Goal: Task Accomplishment & Management: Use online tool/utility

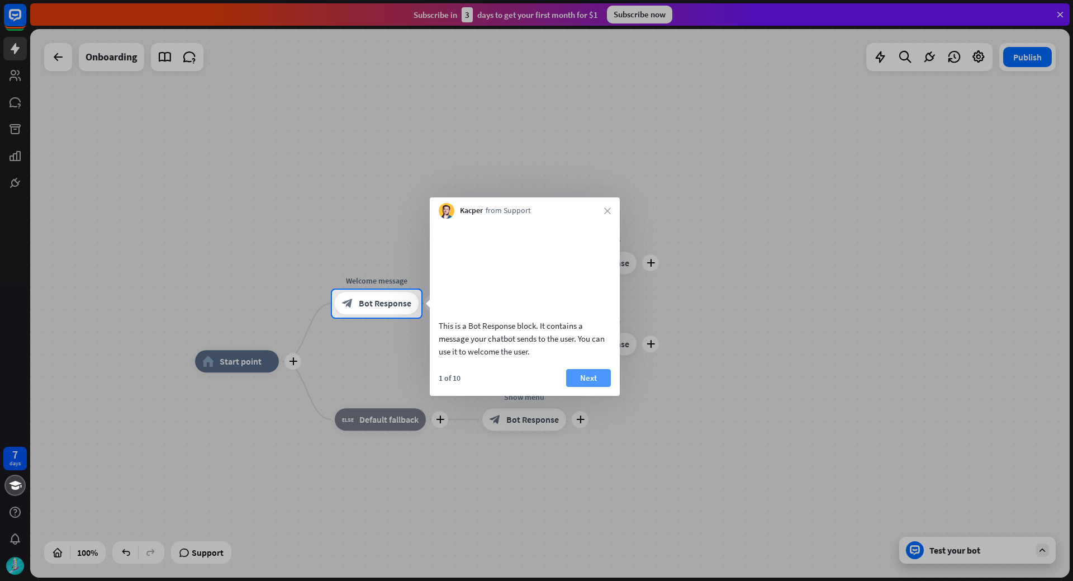
click at [579, 387] on button "Next" at bounding box center [588, 378] width 45 height 18
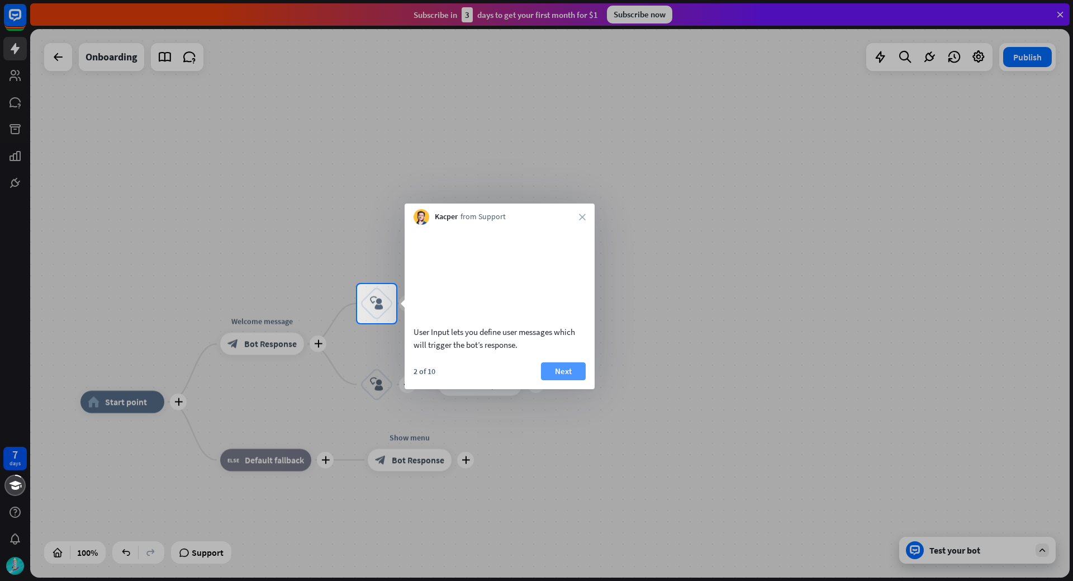
click at [575, 380] on button "Next" at bounding box center [563, 371] width 45 height 18
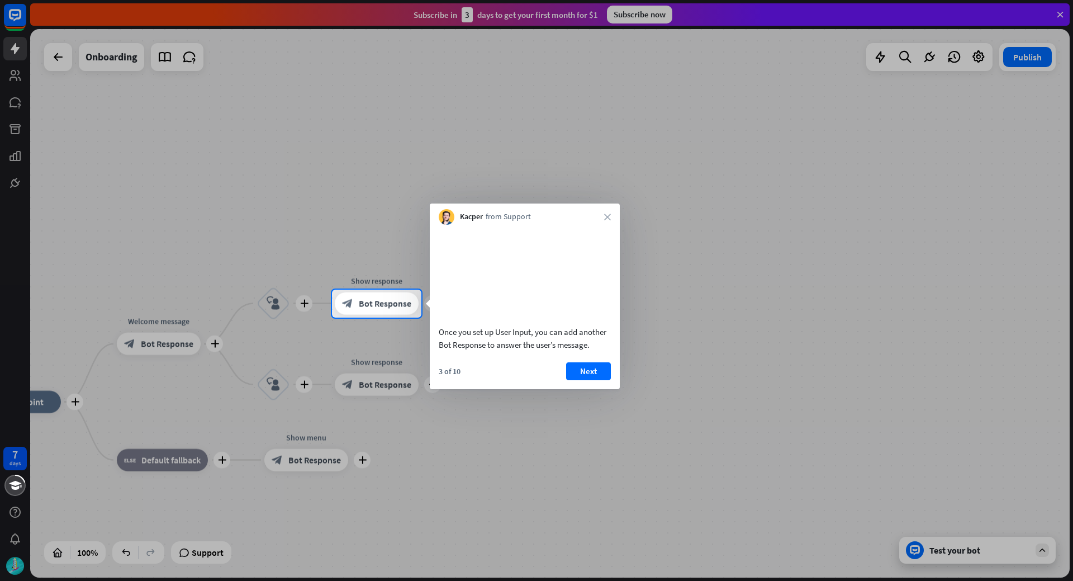
click at [575, 380] on button "Next" at bounding box center [588, 371] width 45 height 18
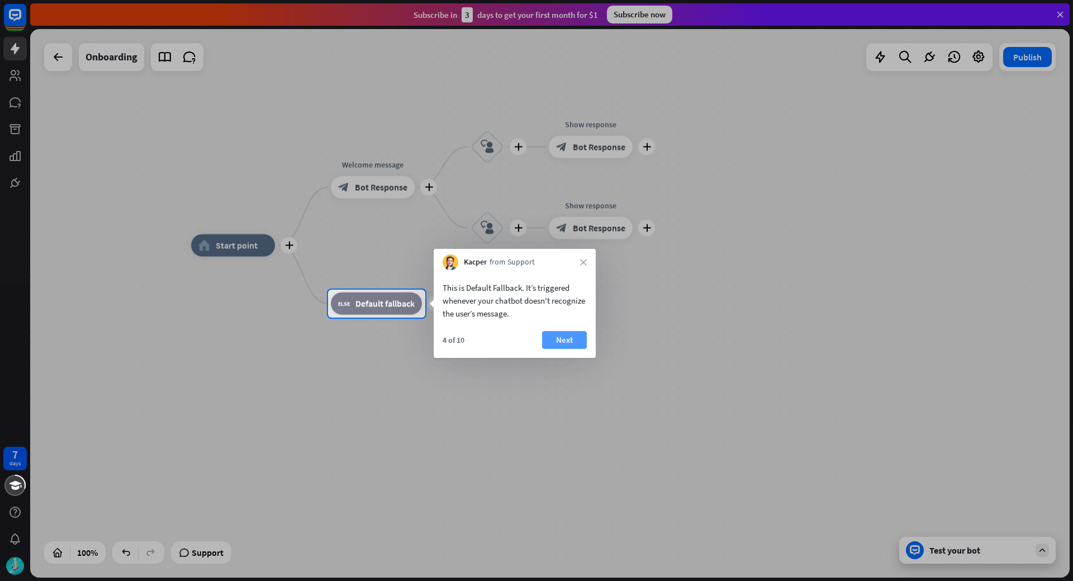
click at [563, 341] on button "Next" at bounding box center [564, 340] width 45 height 18
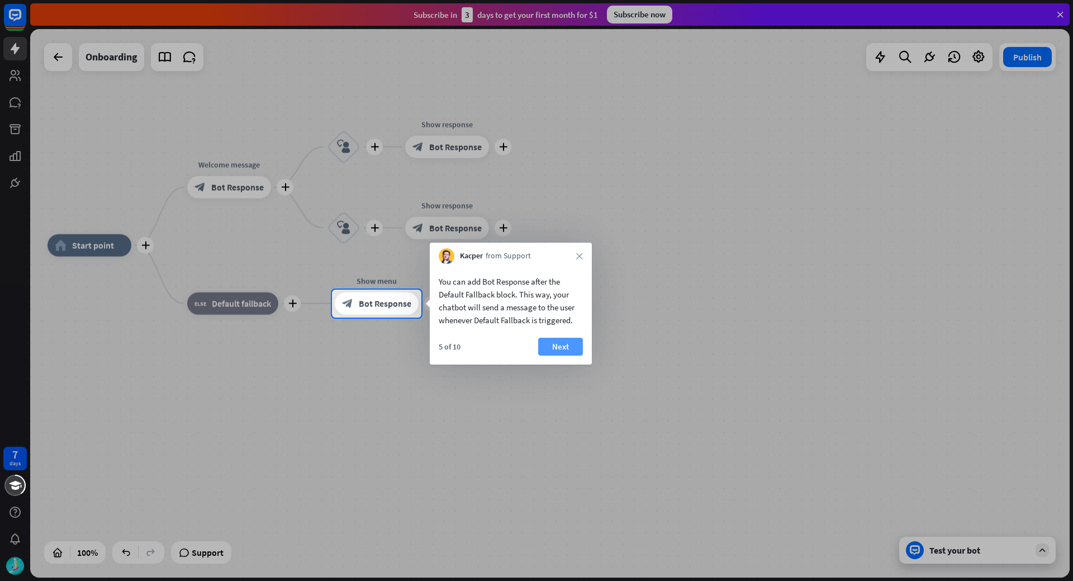
click at [567, 342] on button "Next" at bounding box center [560, 347] width 45 height 18
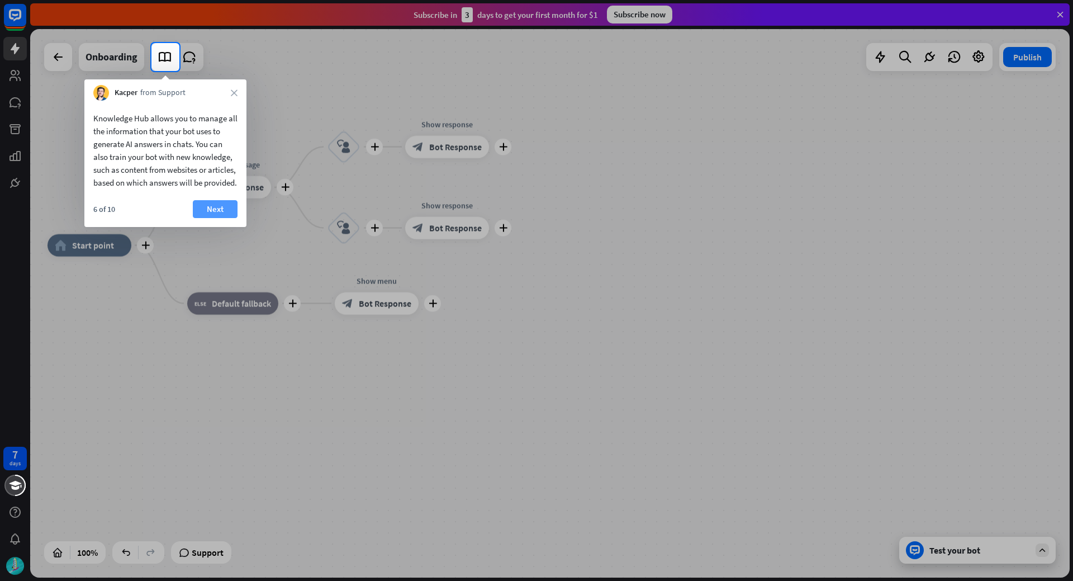
click at [207, 218] on button "Next" at bounding box center [215, 209] width 45 height 18
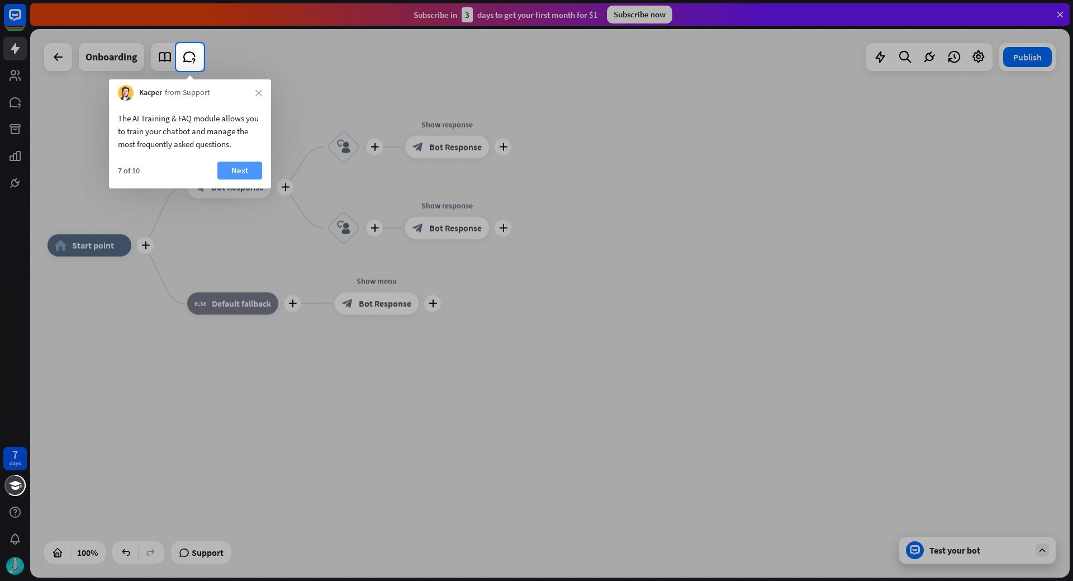
click at [234, 171] on button "Next" at bounding box center [239, 171] width 45 height 18
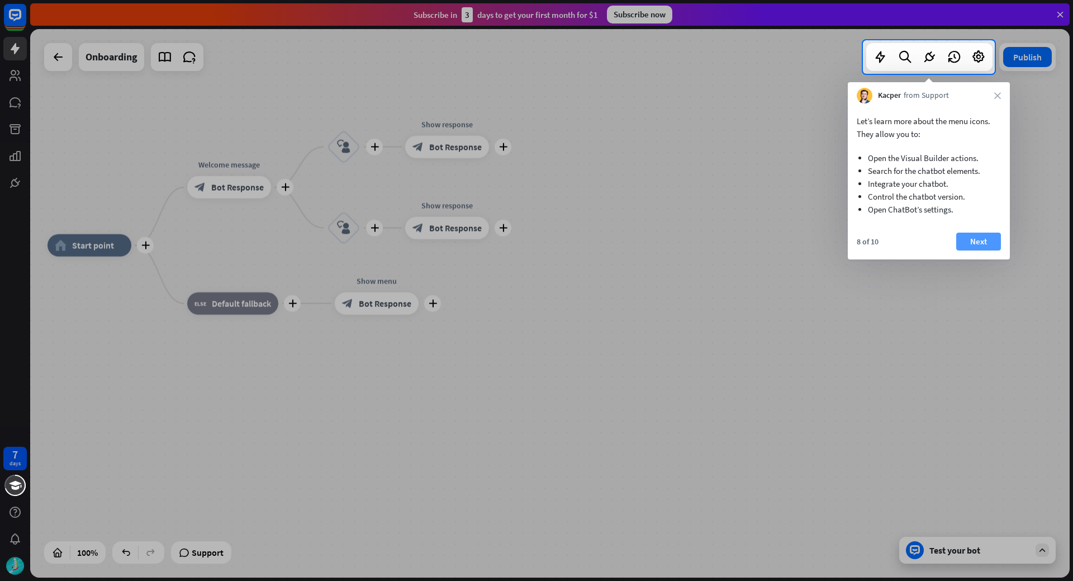
click at [976, 239] on button "Next" at bounding box center [979, 242] width 45 height 18
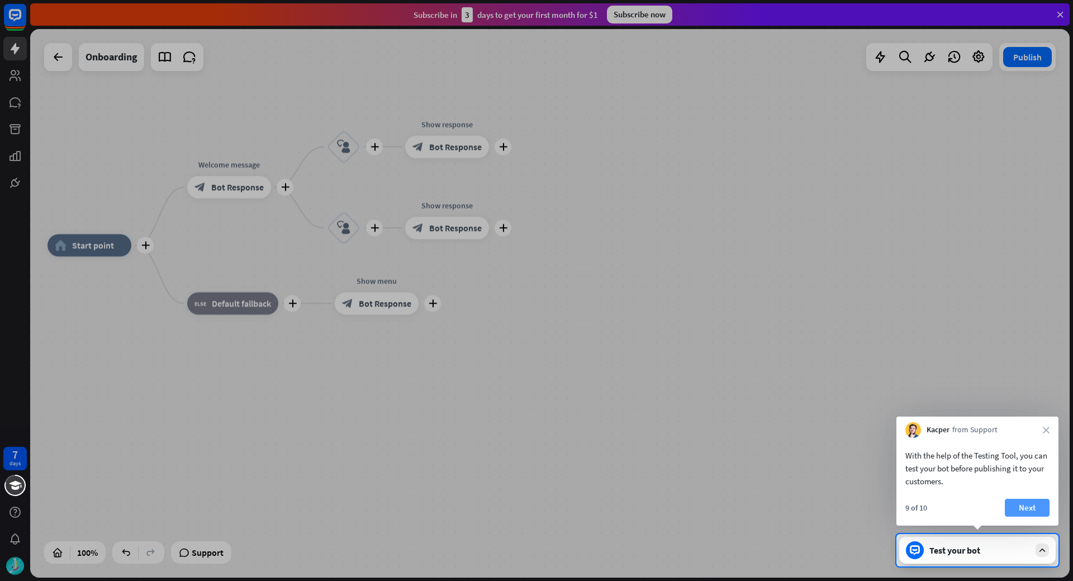
click at [1027, 504] on button "Next" at bounding box center [1027, 508] width 45 height 18
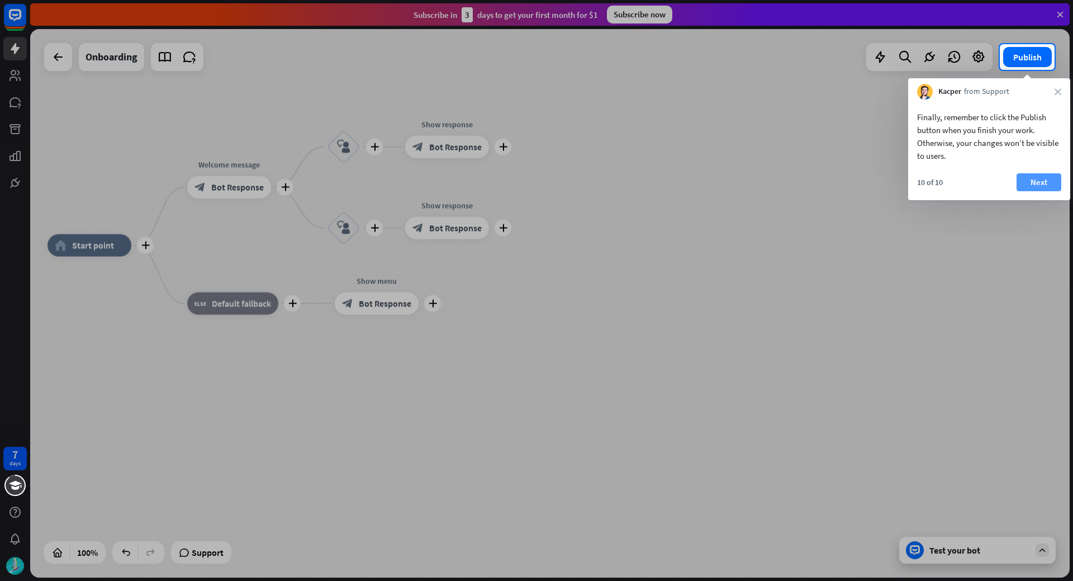
click at [1033, 182] on button "Next" at bounding box center [1039, 182] width 45 height 18
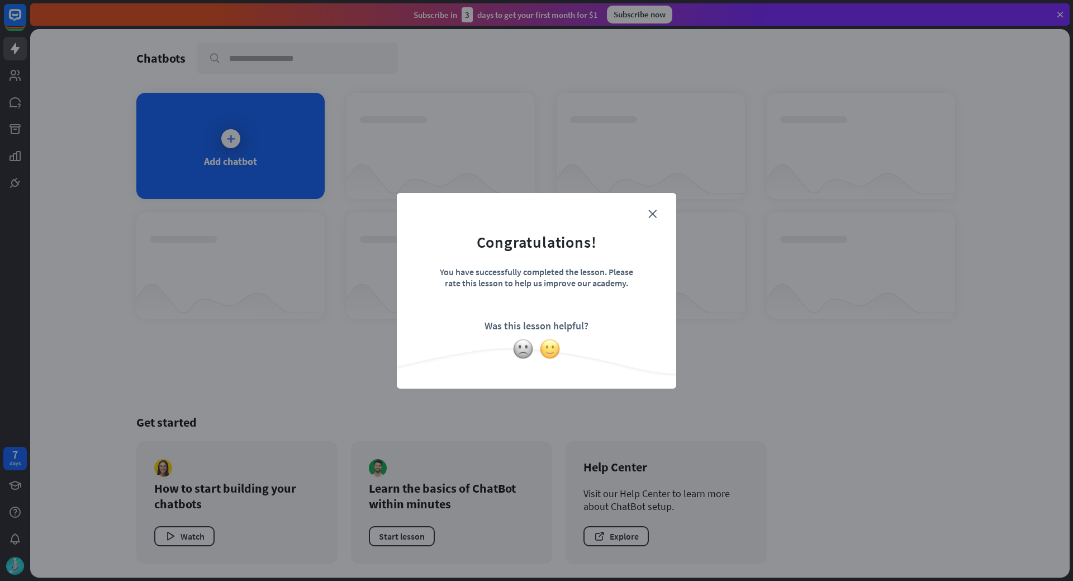
click at [552, 354] on img at bounding box center [549, 348] width 21 height 21
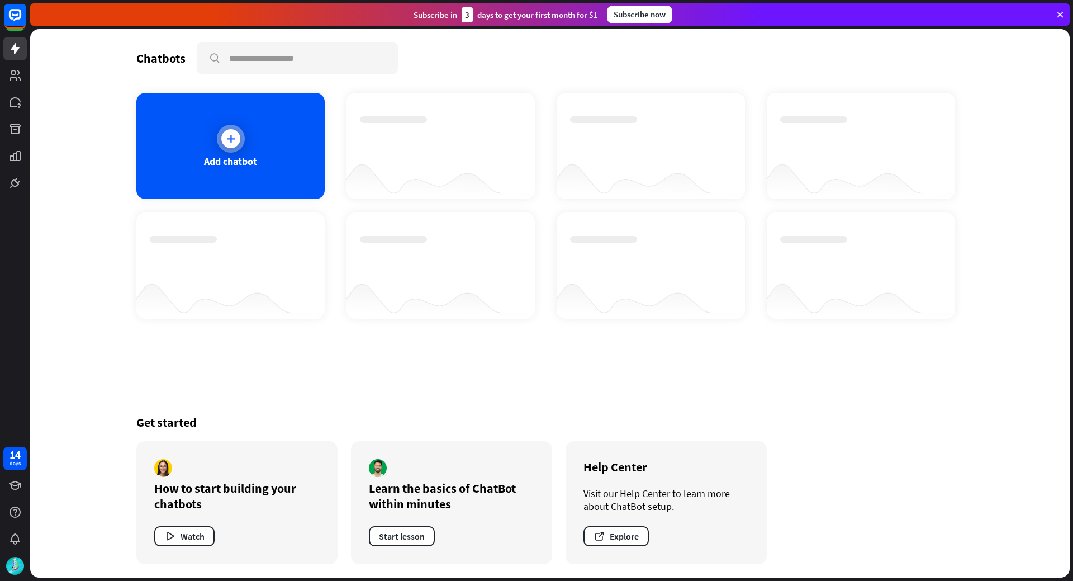
click at [239, 146] on div at bounding box center [231, 139] width 28 height 28
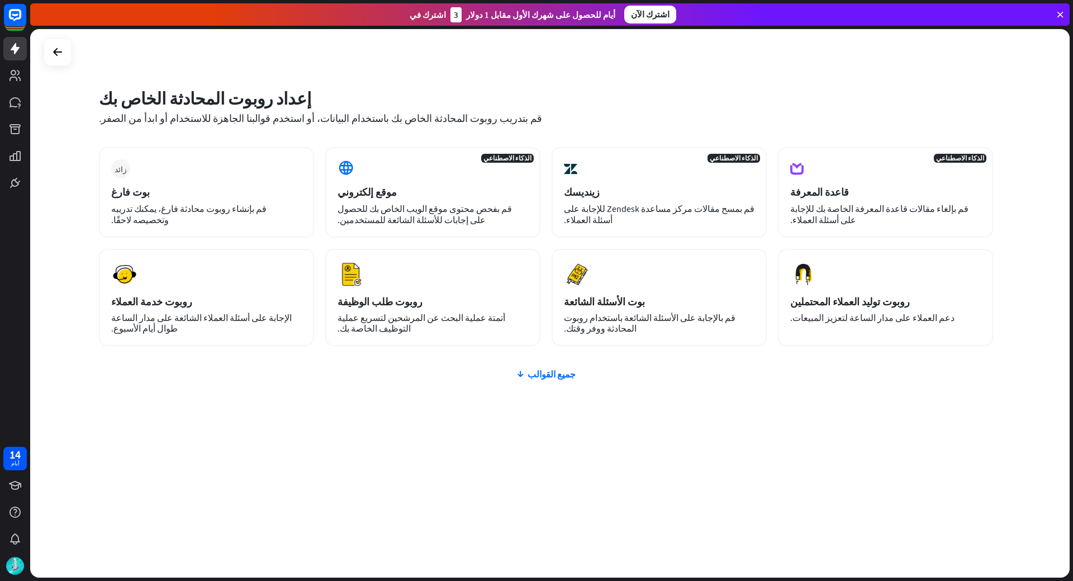
click at [56, 168] on div "إعداد روبوت المحادثة الخاص بك قم بتدريب روبوت المحادثة الخاص بك باستخدام البيان…" at bounding box center [550, 303] width 1040 height 548
click at [560, 375] on font "جميع القوالب" at bounding box center [552, 373] width 48 height 11
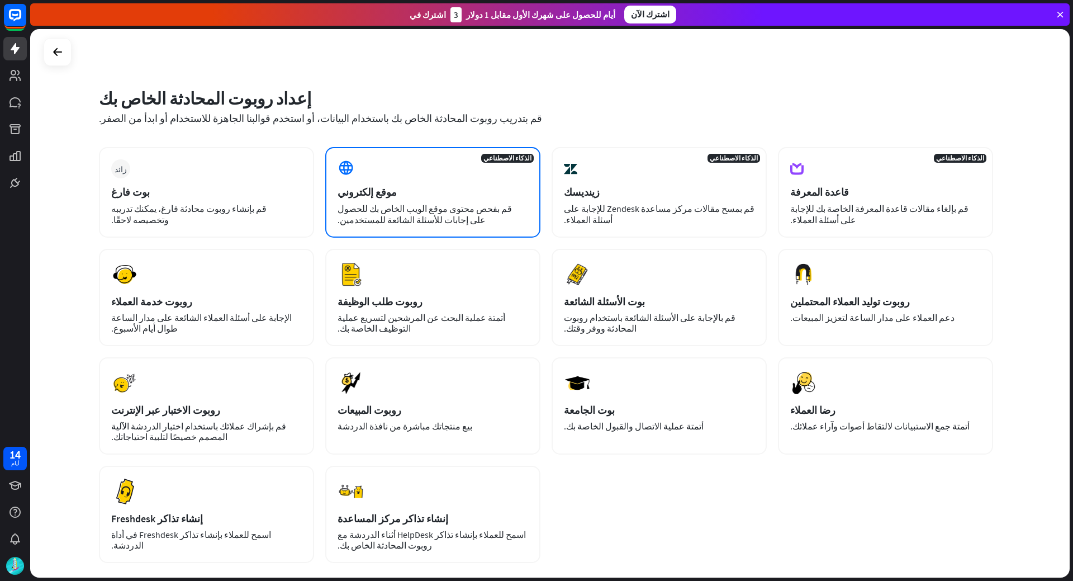
click at [494, 193] on div "موقع إلكتروني" at bounding box center [433, 192] width 191 height 13
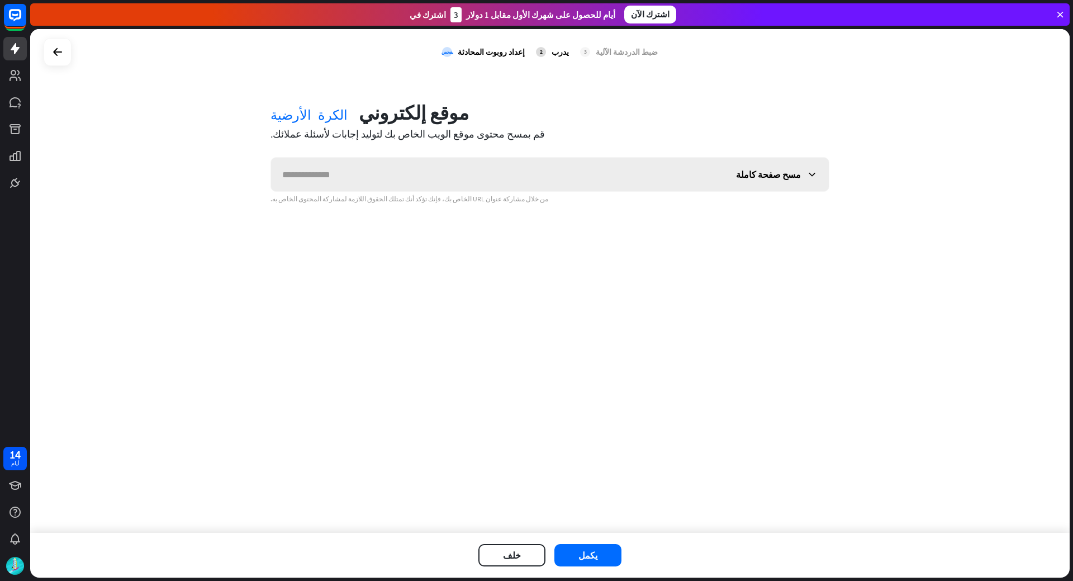
click at [816, 176] on icon at bounding box center [812, 174] width 11 height 11
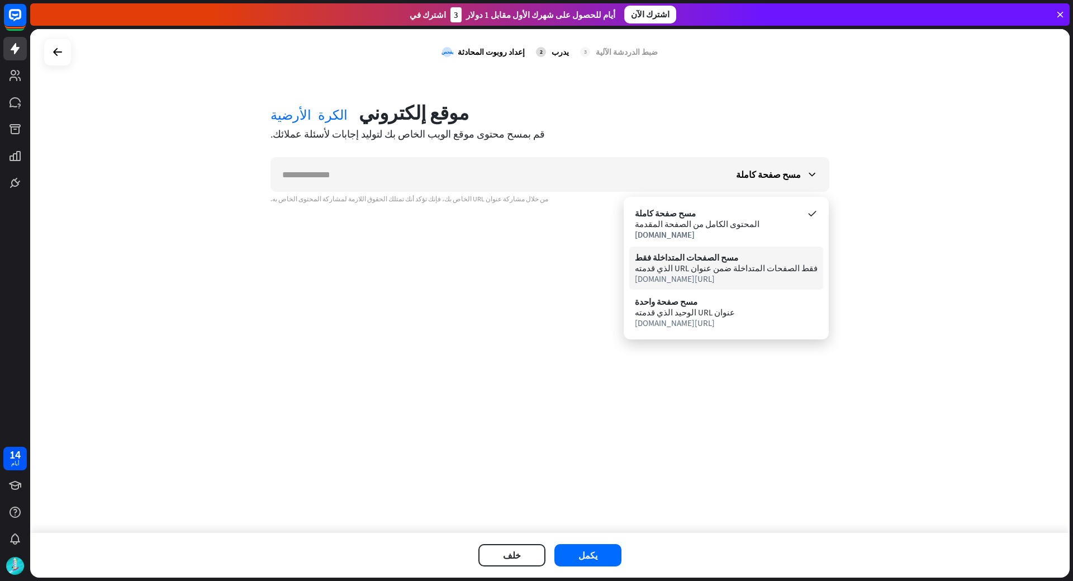
click at [768, 261] on div "مسح الصفحات المتداخلة فقط" at bounding box center [726, 257] width 183 height 11
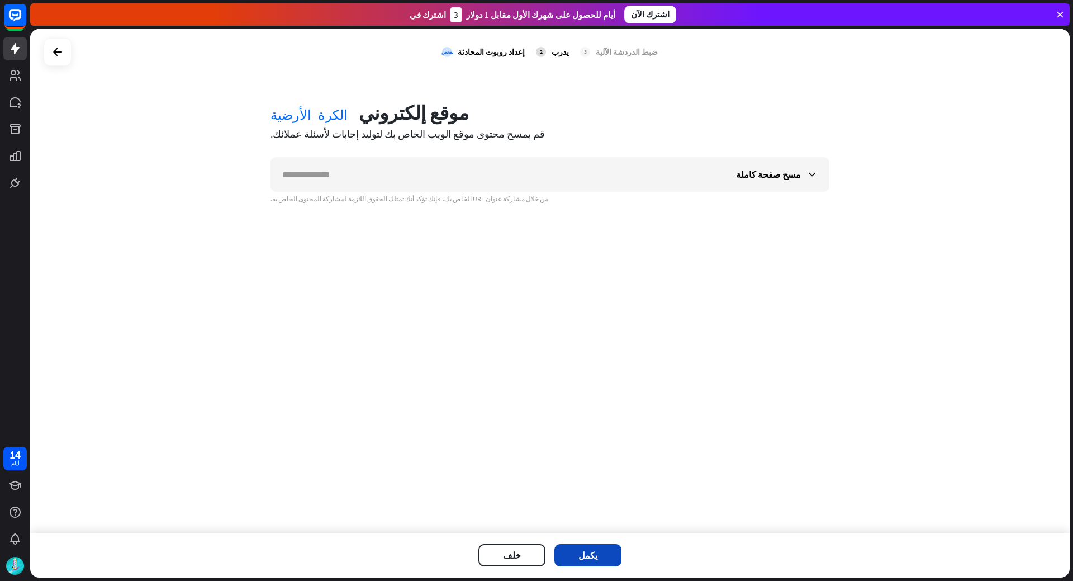
click at [589, 556] on font "يكمل" at bounding box center [588, 555] width 19 height 11
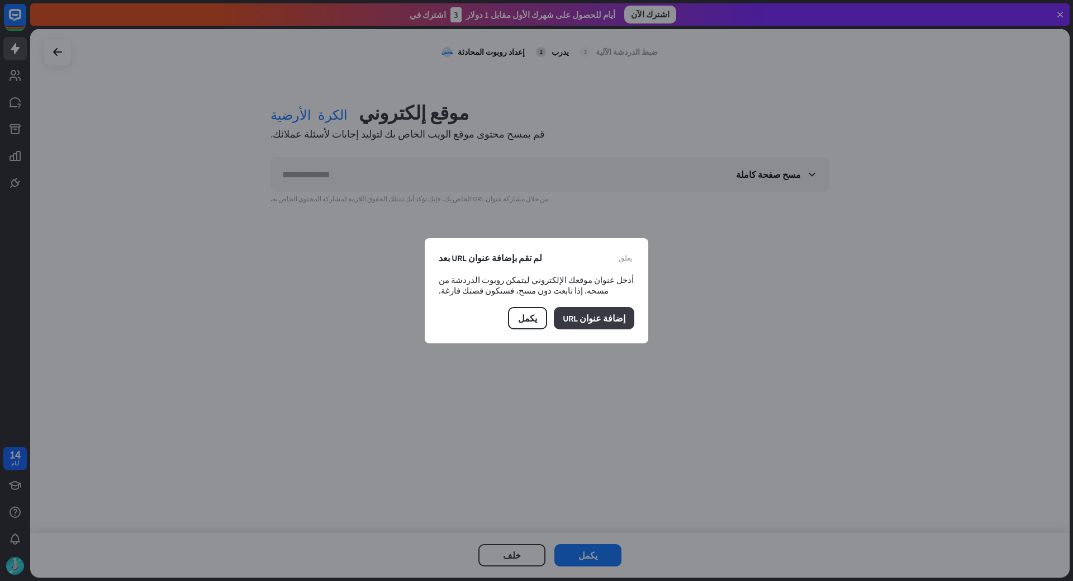
click at [618, 320] on font "إضافة عنوان URL" at bounding box center [594, 318] width 63 height 11
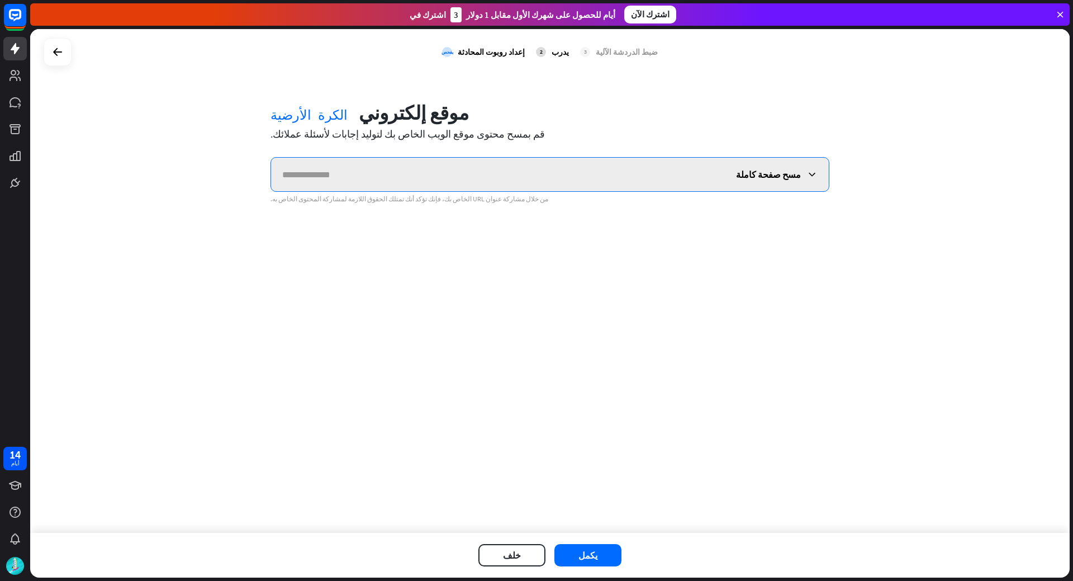
click at [400, 185] on input "text" at bounding box center [498, 175] width 454 height 34
paste input "**********"
type input "**********"
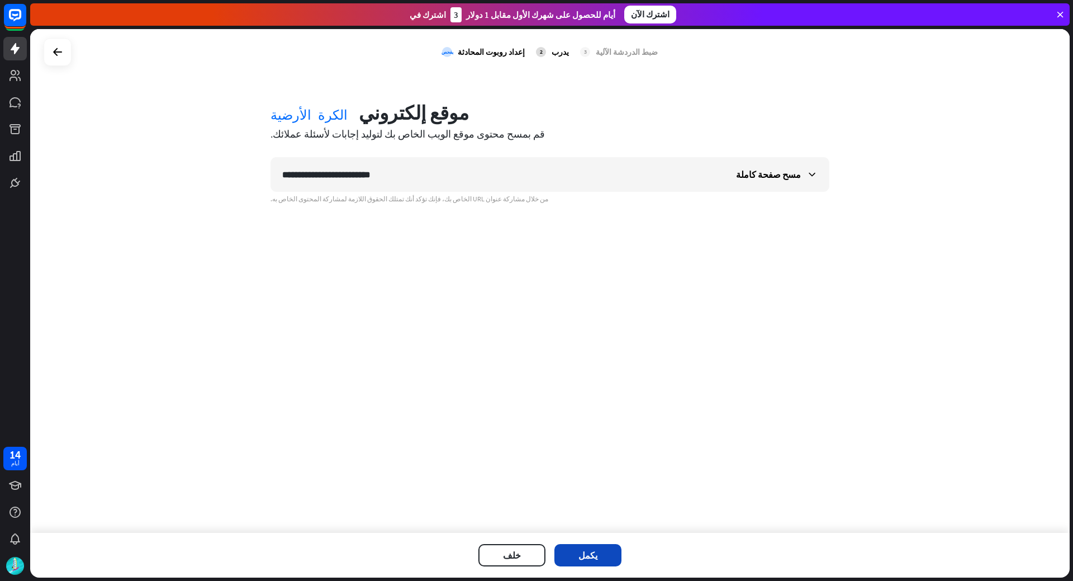
click at [591, 562] on button "يكمل" at bounding box center [588, 555] width 67 height 22
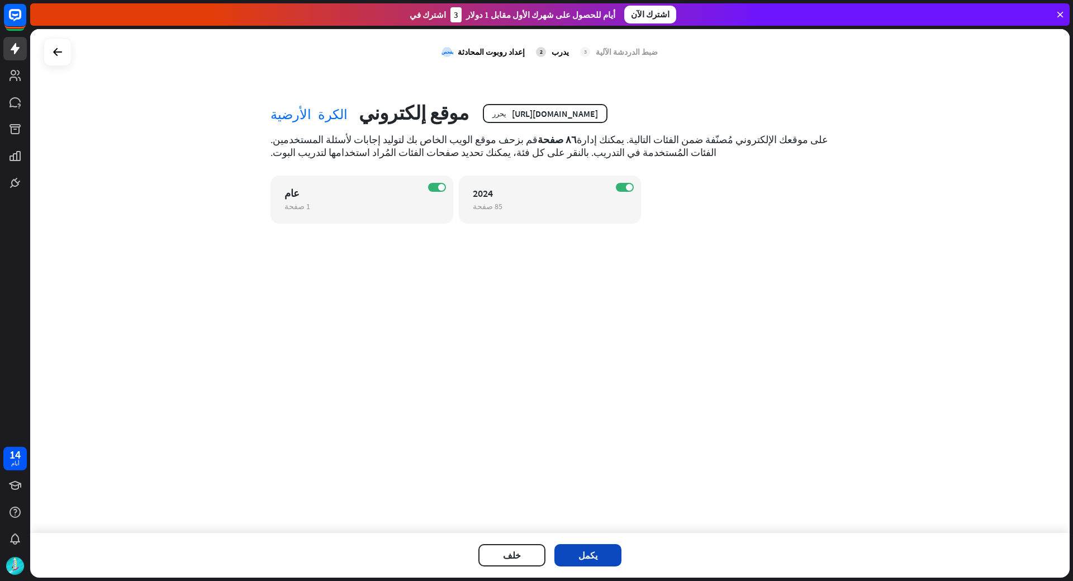
click at [576, 556] on button "يكمل" at bounding box center [588, 555] width 67 height 22
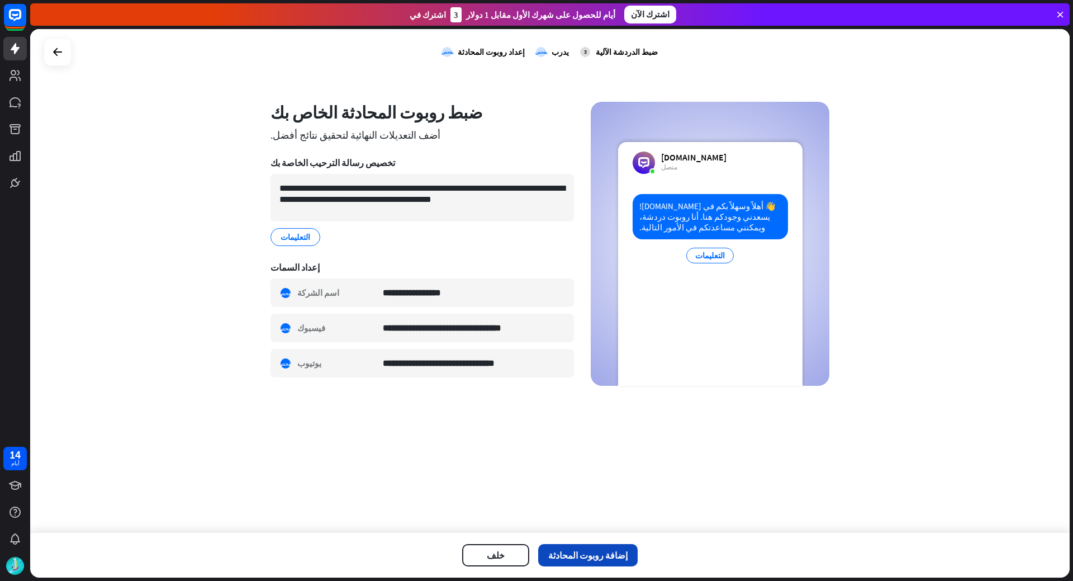
click at [574, 560] on font "إضافة روبوت المحادثة" at bounding box center [587, 555] width 79 height 11
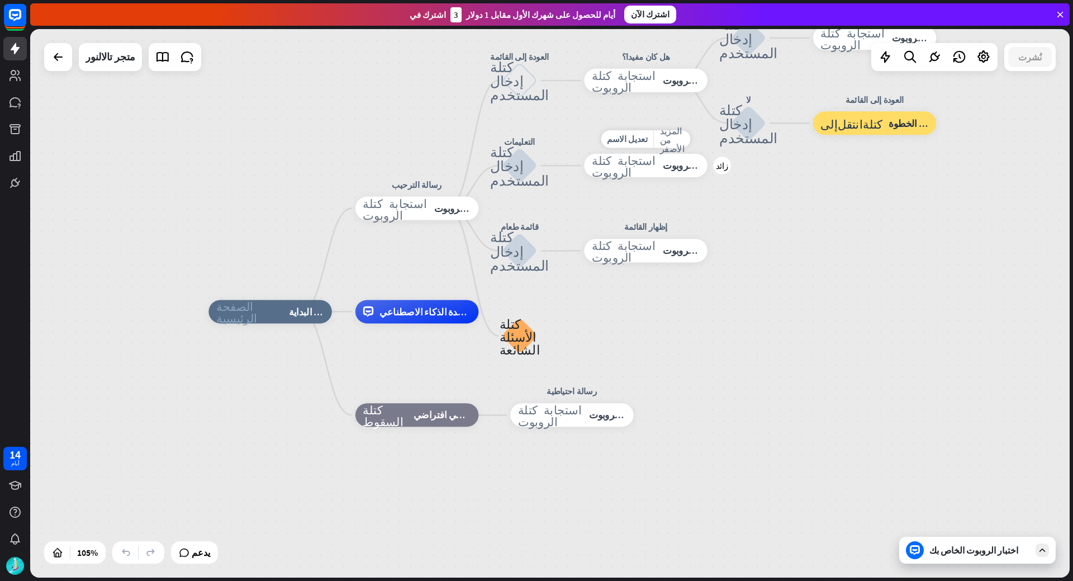
click at [664, 168] on font "استجابة الروبوت" at bounding box center [694, 166] width 62 height 12
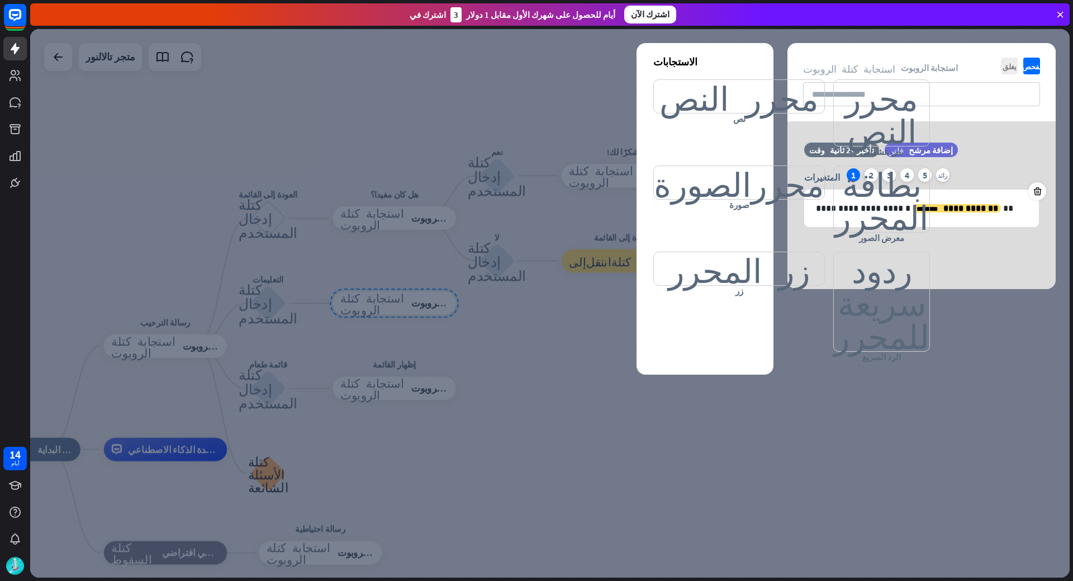
click at [193, 132] on div at bounding box center [550, 303] width 1040 height 548
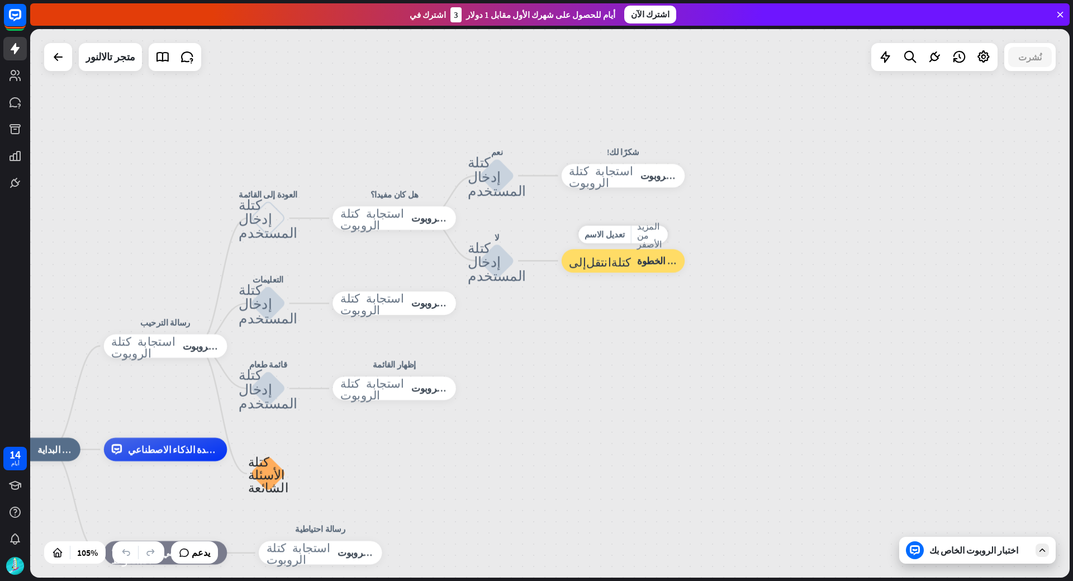
click at [602, 267] on div "كتلة_انتقل_إلى انتقل إلى الخطوة" at bounding box center [624, 260] width 124 height 23
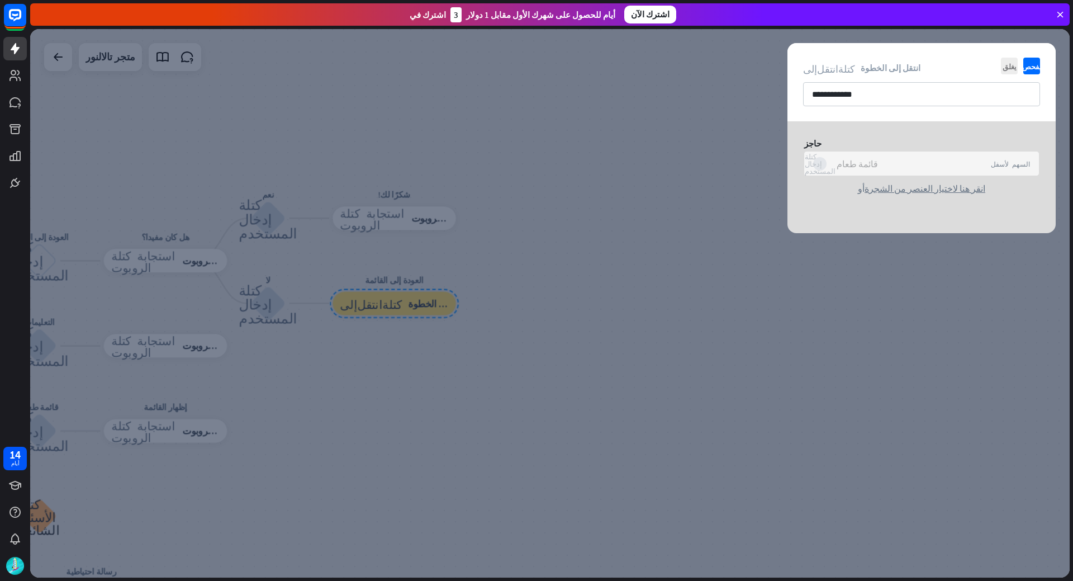
click at [846, 165] on font "قائمة طعام" at bounding box center [857, 163] width 41 height 11
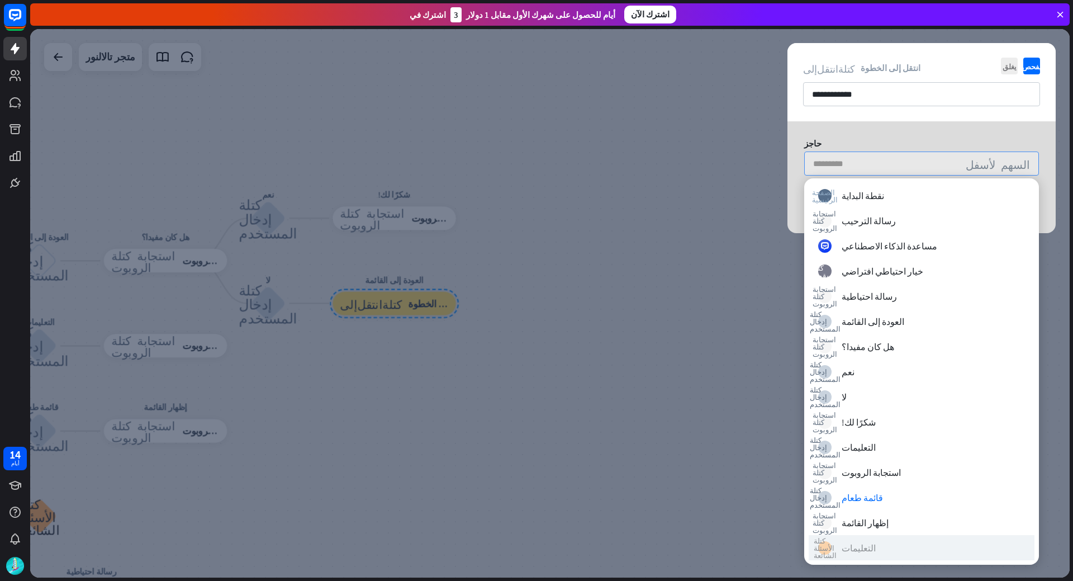
click at [861, 553] on font "التعليمات" at bounding box center [859, 547] width 34 height 11
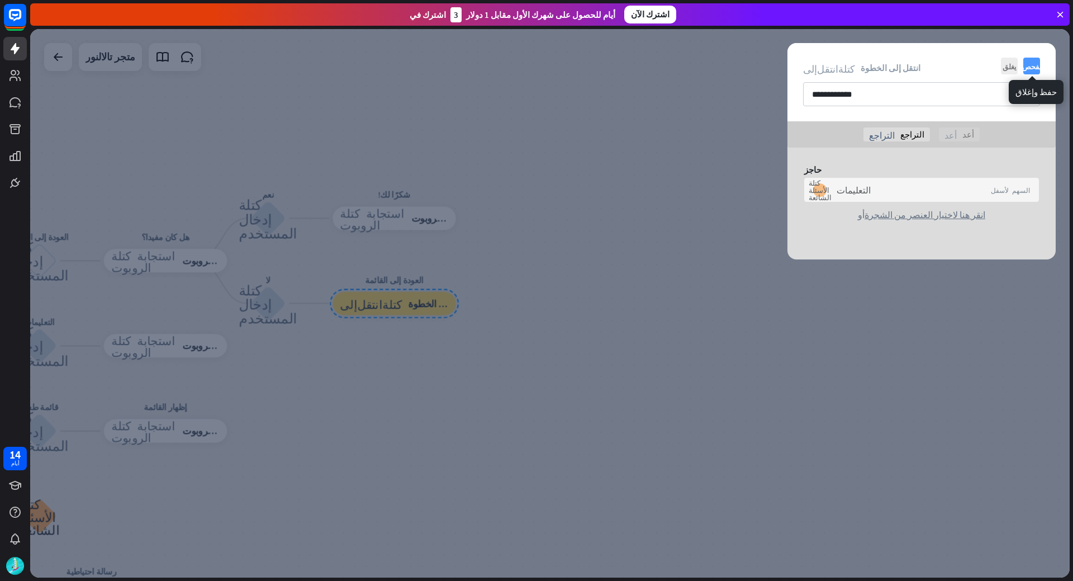
click at [1030, 65] on font "يفحص" at bounding box center [1032, 66] width 20 height 7
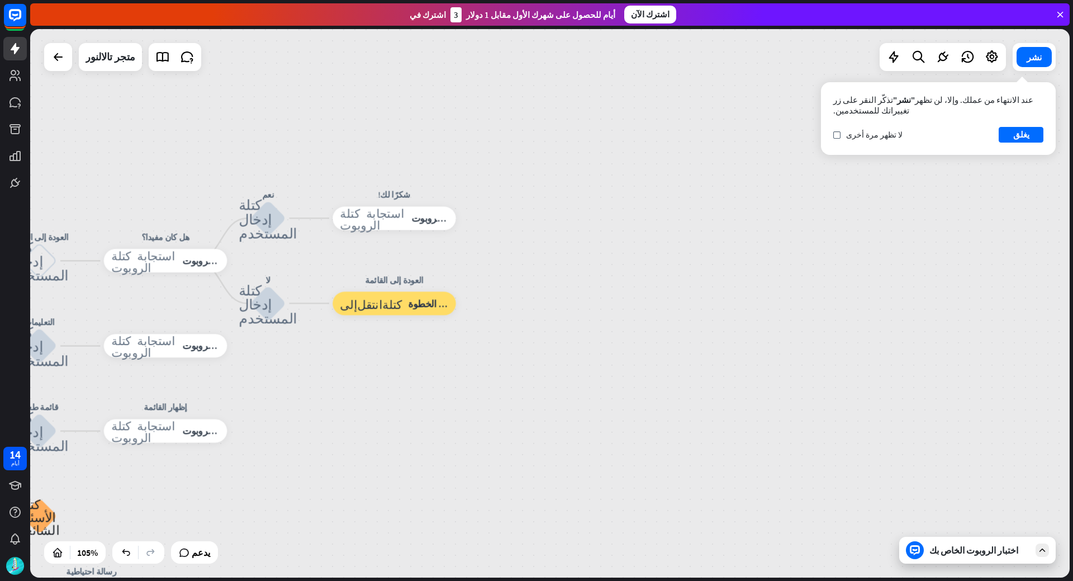
click at [1030, 65] on button "نشر" at bounding box center [1034, 57] width 35 height 20
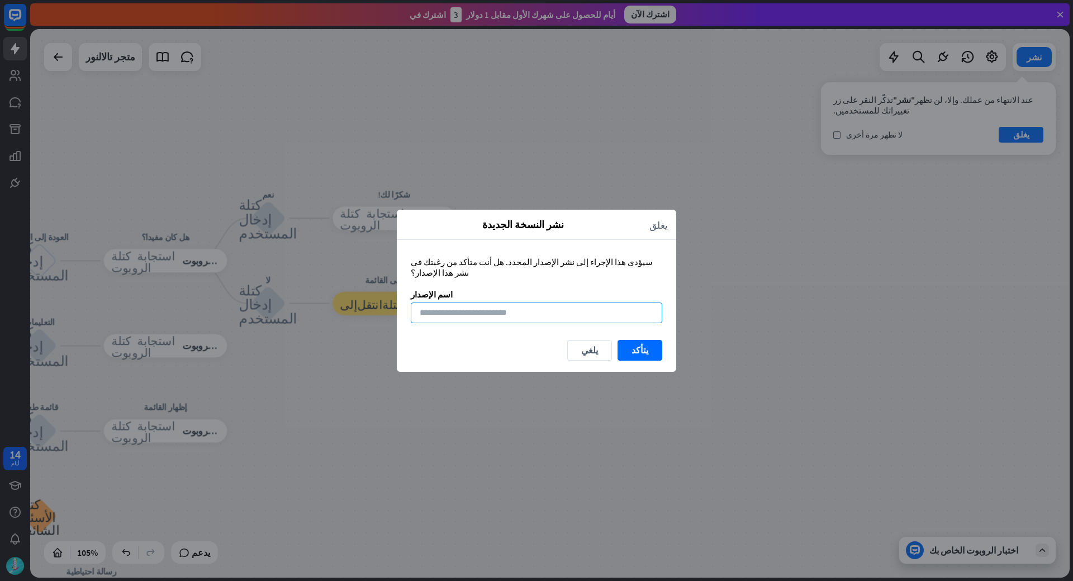
click at [424, 307] on input at bounding box center [537, 312] width 252 height 21
paste input "**********"
type input "**********"
click at [648, 349] on button "يتأكد" at bounding box center [640, 350] width 45 height 21
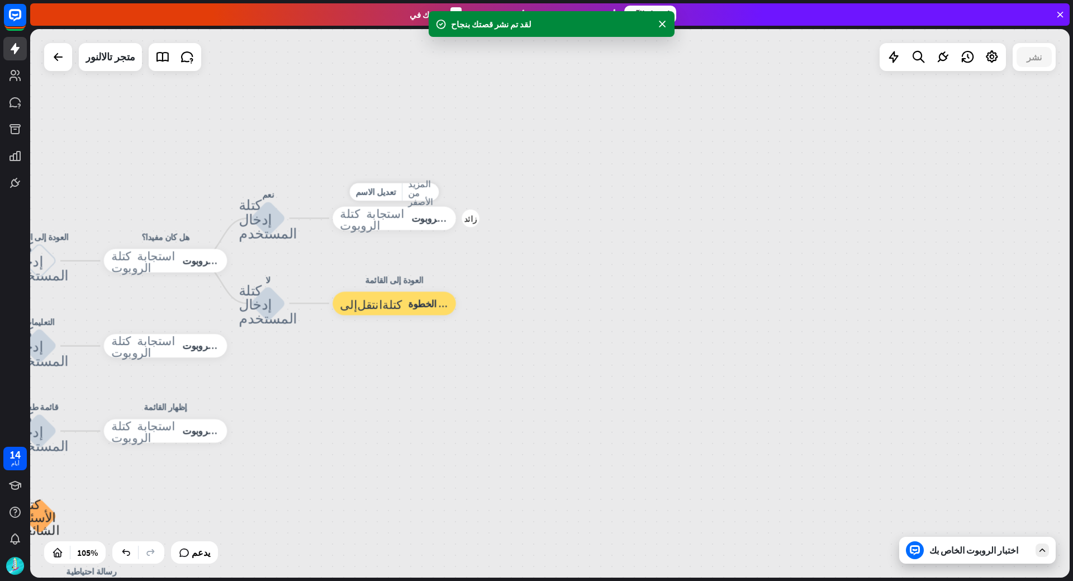
click at [368, 222] on font "استجابة كتلة الروبوت" at bounding box center [372, 217] width 64 height 23
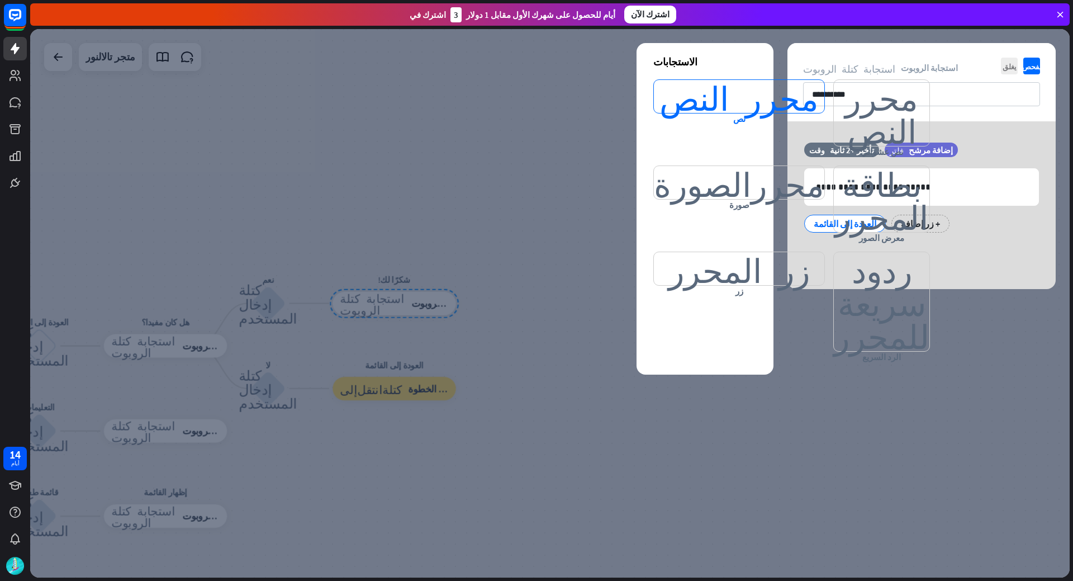
click at [690, 106] on font "محرر النص" at bounding box center [739, 96] width 159 height 33
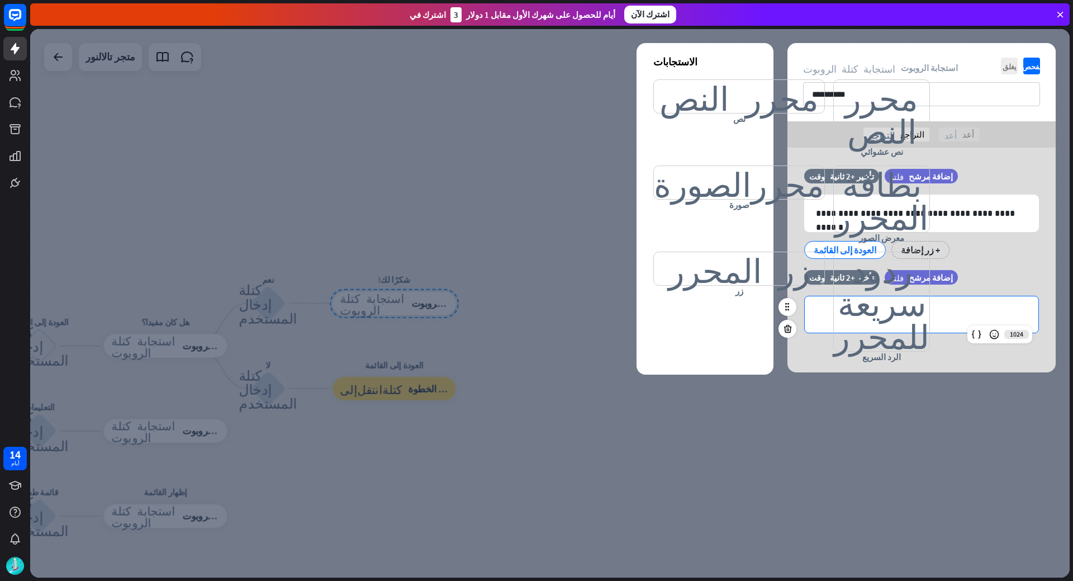
click at [928, 302] on div "**********" at bounding box center [922, 314] width 234 height 36
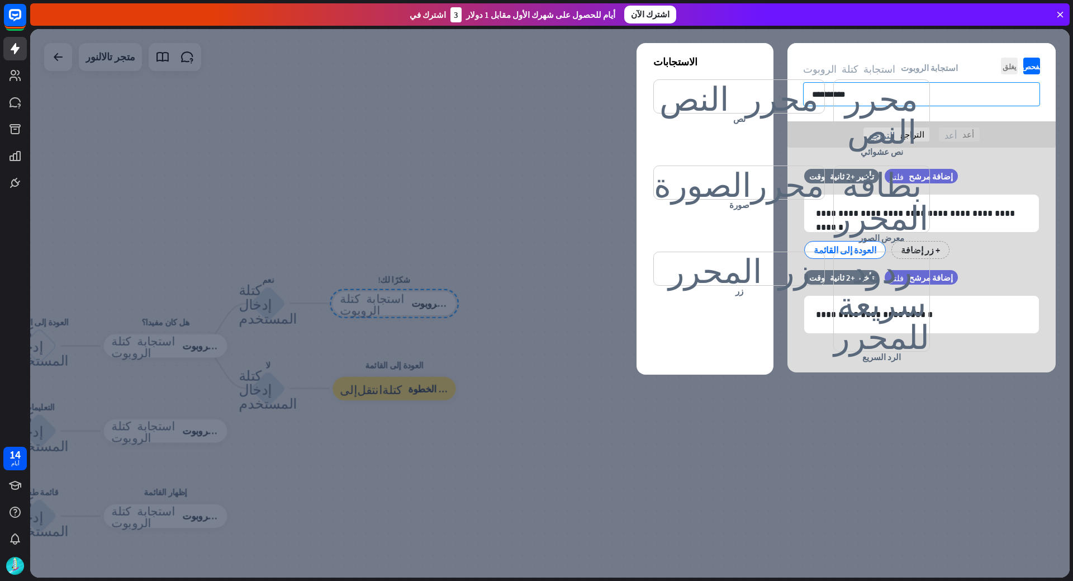
click at [925, 99] on input "**********" at bounding box center [921, 94] width 237 height 24
paste input "**********"
type input "**********"
click at [1035, 67] on font "يفحص" at bounding box center [1032, 66] width 20 height 7
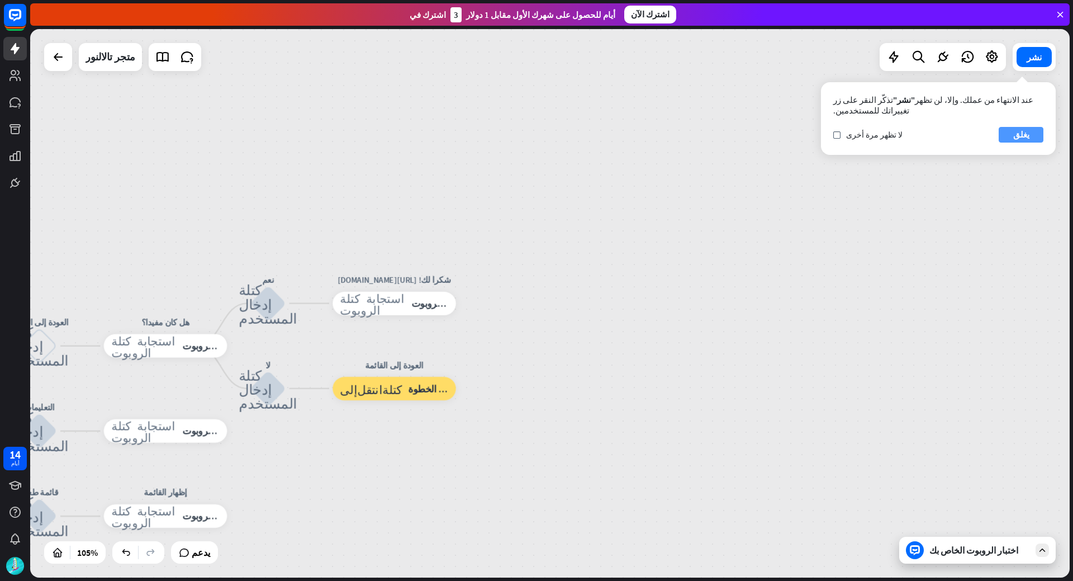
click at [1024, 138] on font "يغلق" at bounding box center [1022, 134] width 16 height 11
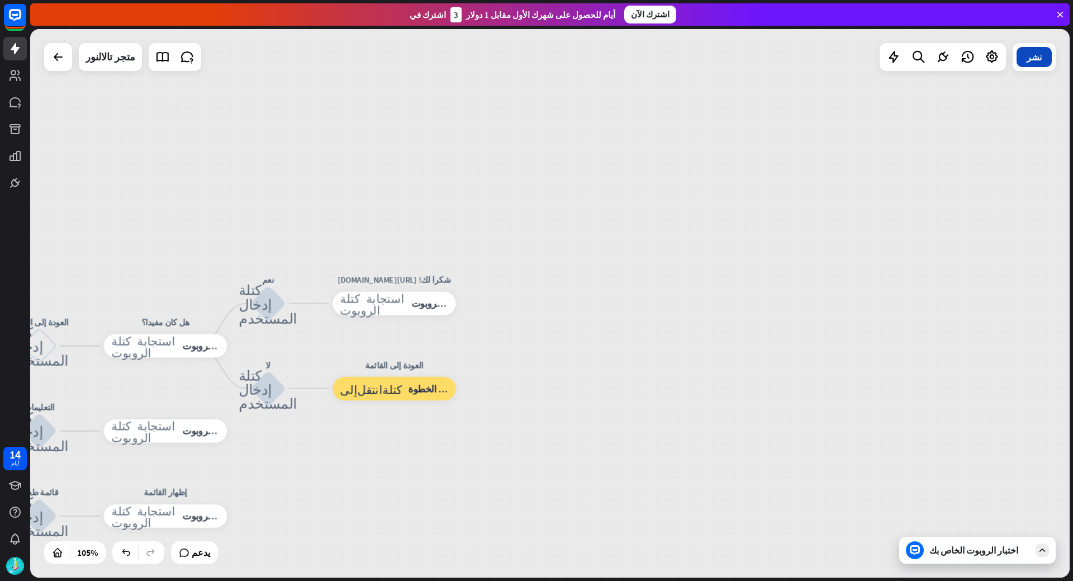
click at [1038, 60] on font "نشر" at bounding box center [1034, 56] width 15 height 11
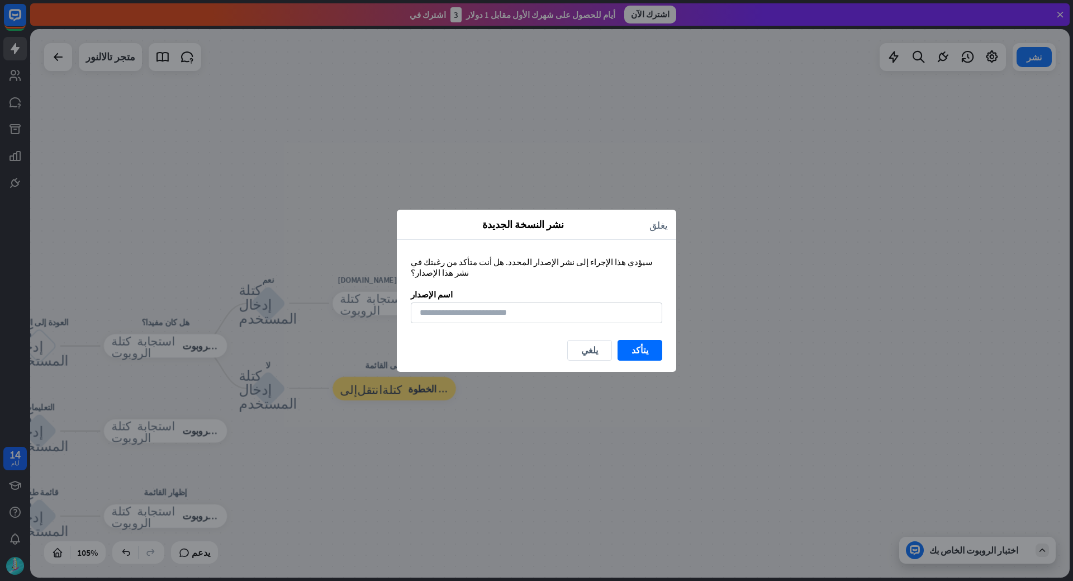
click at [557, 318] on div "سيؤدي هذا الإجراء إلى نشر الإصدار المحدد. هل أنت متأكد من رغبتك في نشر هذا الإص…" at bounding box center [537, 290] width 280 height 100
paste input "**********"
type input "**********"
click at [647, 345] on button "يتأكد" at bounding box center [640, 350] width 45 height 21
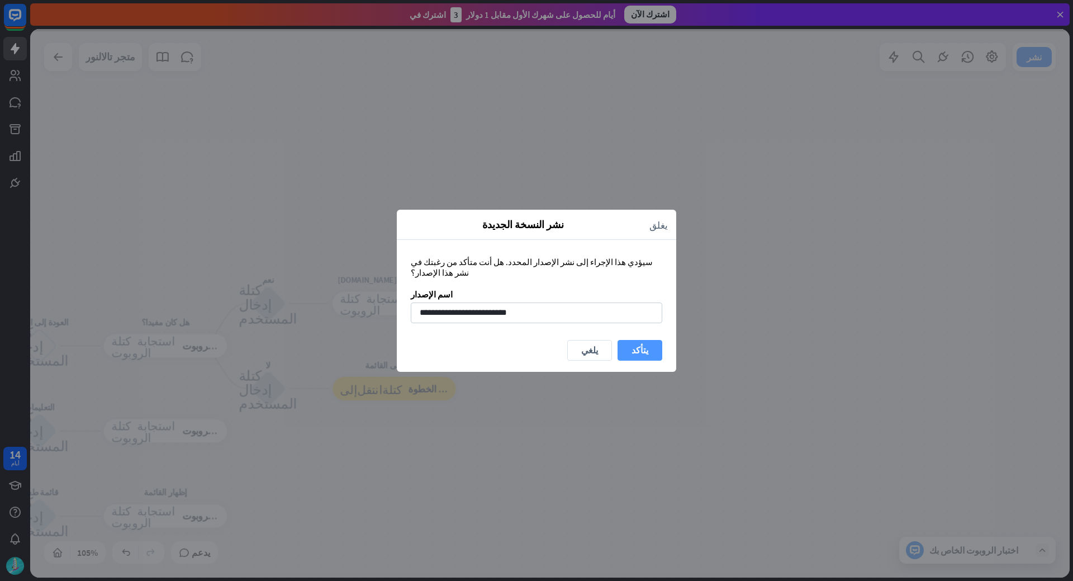
click at [650, 341] on button "يتأكد" at bounding box center [640, 350] width 45 height 21
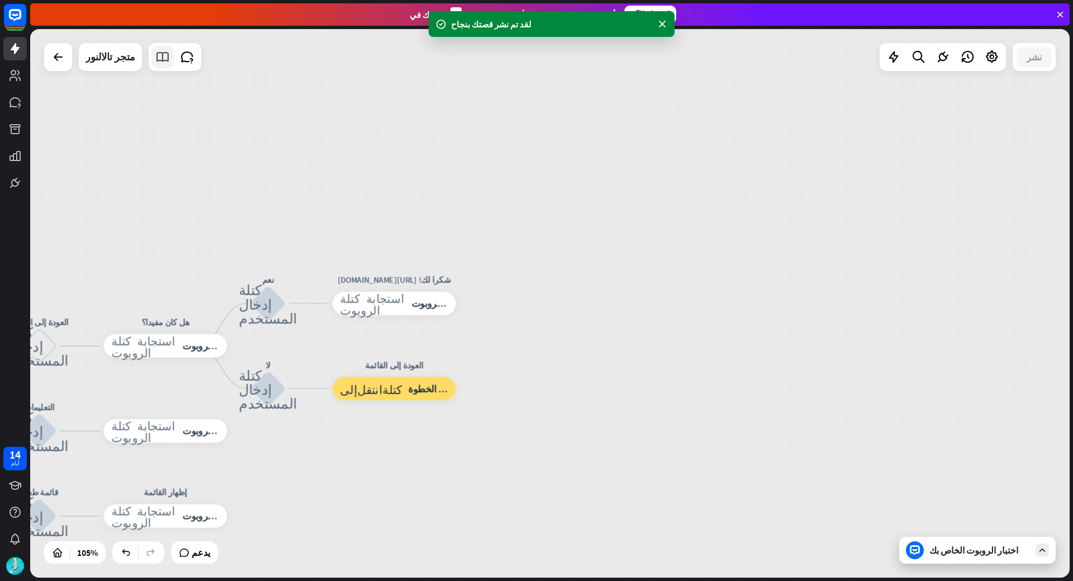
click at [159, 59] on icon at bounding box center [162, 57] width 15 height 15
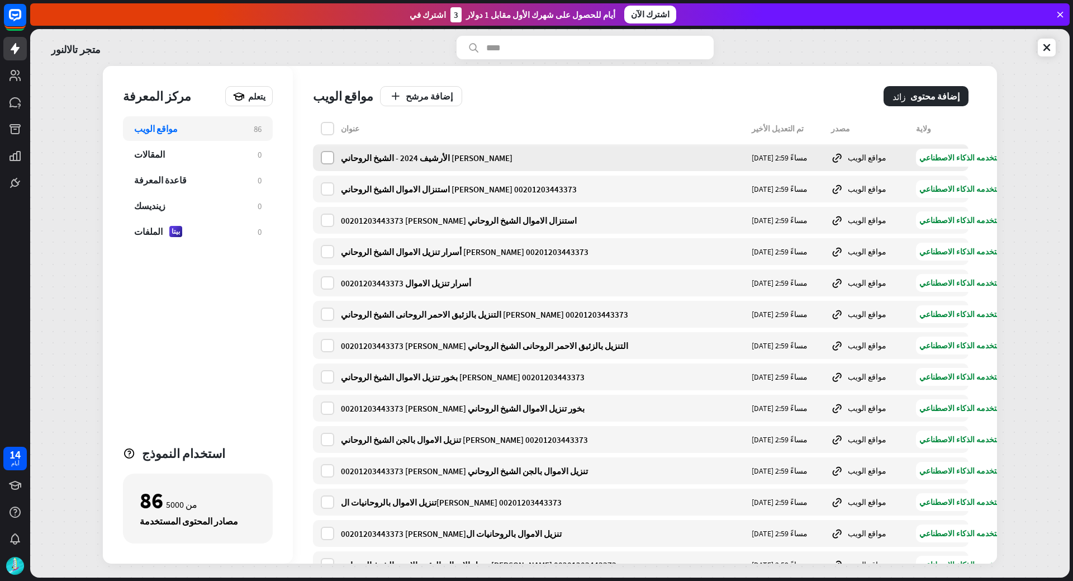
click at [326, 160] on label at bounding box center [327, 157] width 13 height 13
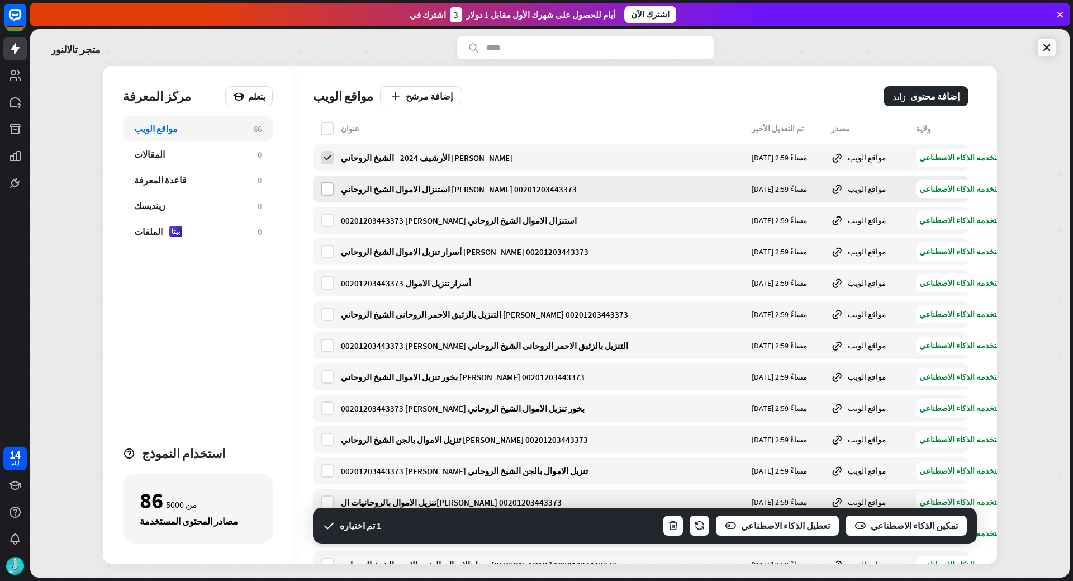
click at [329, 188] on label at bounding box center [327, 188] width 13 height 13
click at [332, 219] on label at bounding box center [327, 220] width 13 height 13
click at [330, 248] on label at bounding box center [327, 251] width 13 height 13
click at [330, 280] on label at bounding box center [327, 282] width 13 height 13
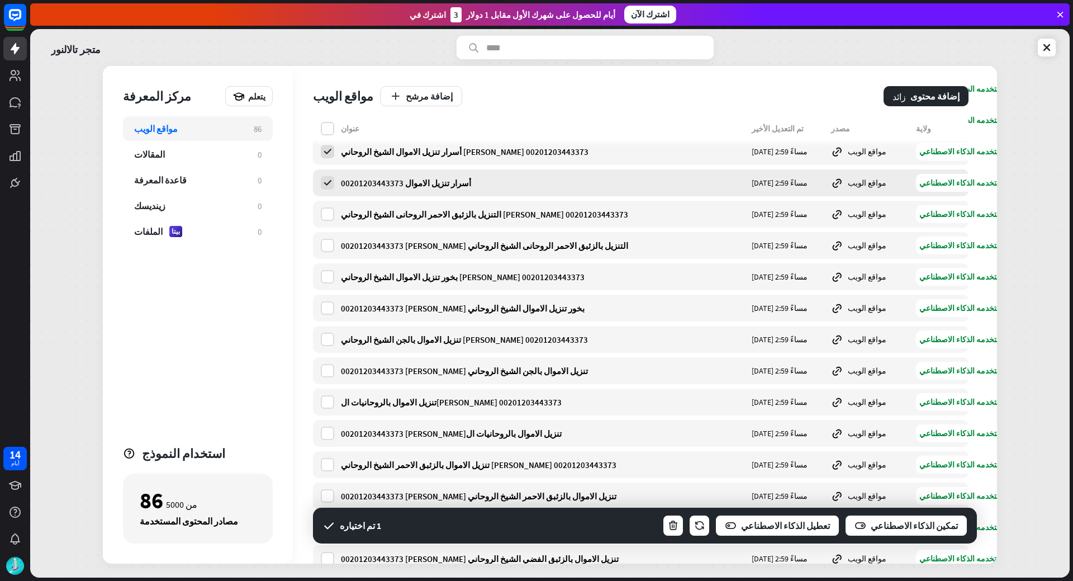
scroll to position [112, 0]
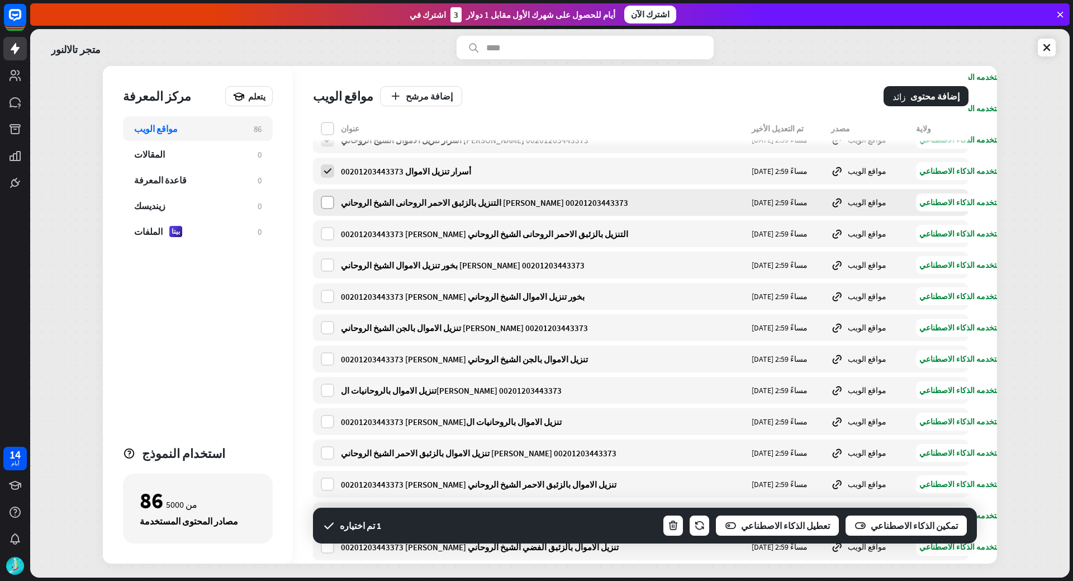
click at [333, 204] on label at bounding box center [327, 202] width 13 height 13
click at [332, 228] on label at bounding box center [327, 233] width 13 height 13
click at [330, 269] on label at bounding box center [327, 264] width 13 height 13
click at [338, 357] on div "تنزيل الاموال بالجن الشيخ الروحاني [PERSON_NAME] 00201203443373 [DATE] 2:59 مسا…" at bounding box center [641, 358] width 656 height 27
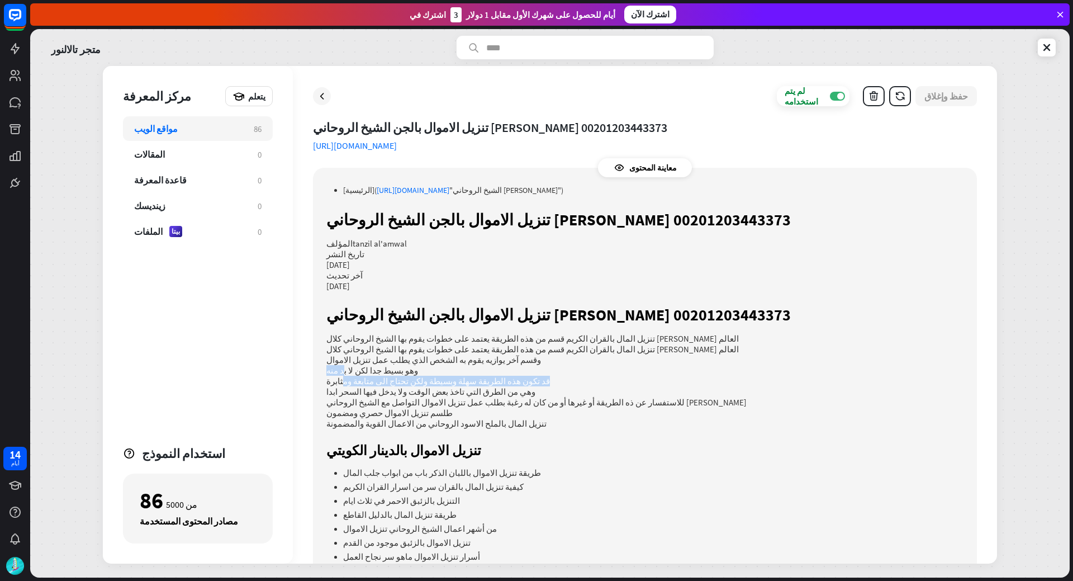
click at [340, 375] on div "[الرئيسية]( [URL][DOMAIN_NAME] "الشيخ الروحاني [PERSON_NAME]") تنزيل الاموال با…" at bounding box center [644, 516] width 637 height 665
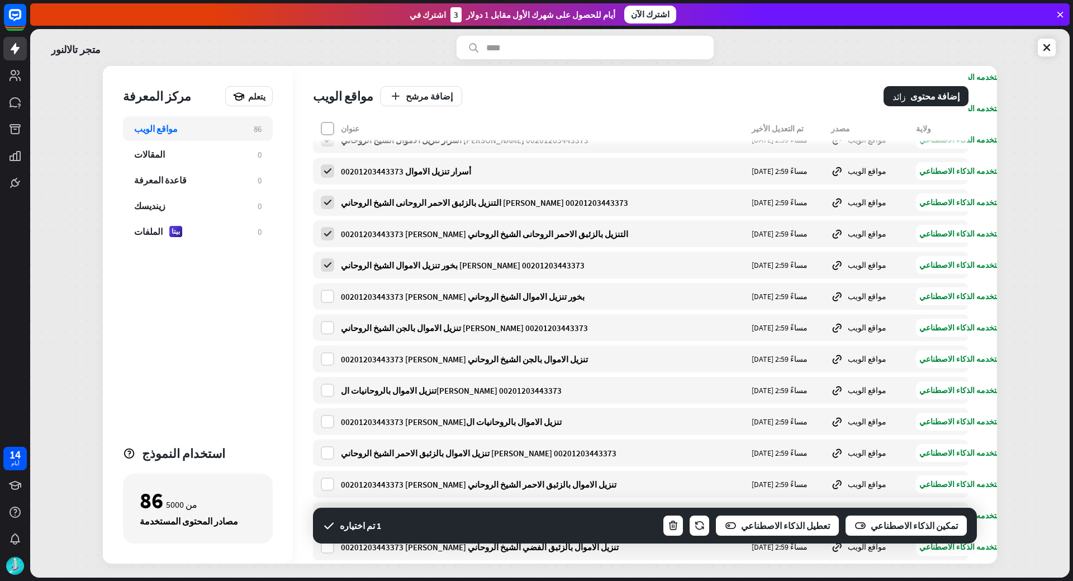
click at [332, 130] on label at bounding box center [327, 128] width 13 height 13
click at [418, 101] on font "إضافة مرشح" at bounding box center [429, 96] width 47 height 11
click at [441, 125] on font "الكرة الأرضية" at bounding box center [421, 124] width 64 height 11
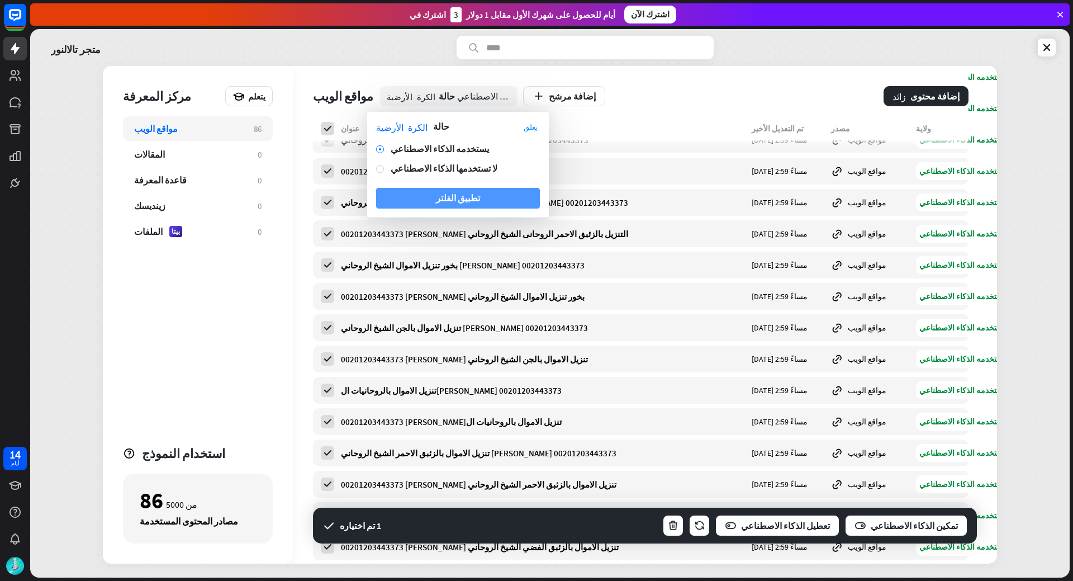
click at [468, 199] on font "تطبيق الفلتر" at bounding box center [458, 197] width 44 height 11
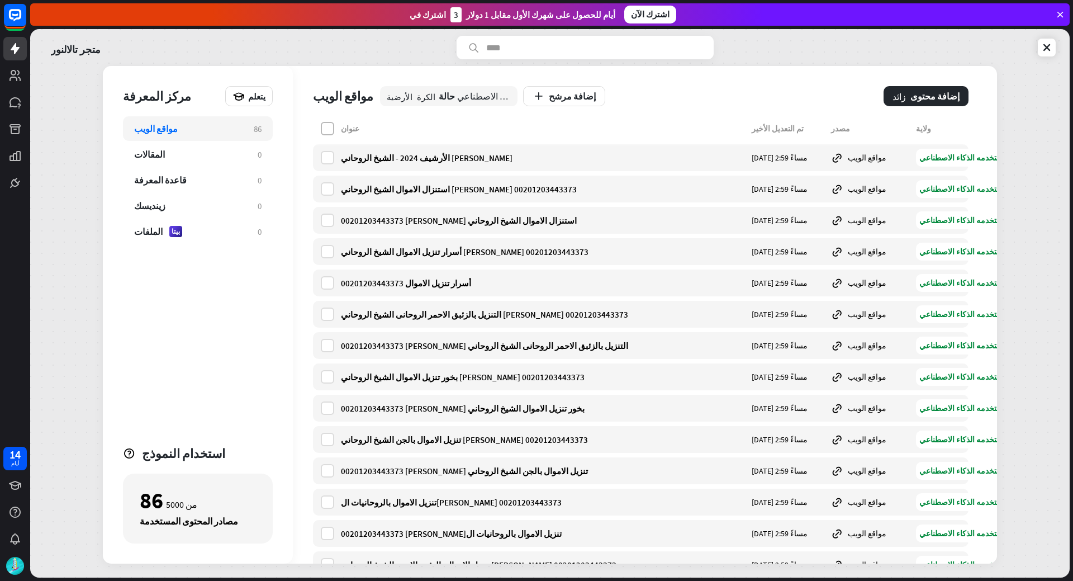
click at [330, 134] on label at bounding box center [327, 128] width 13 height 13
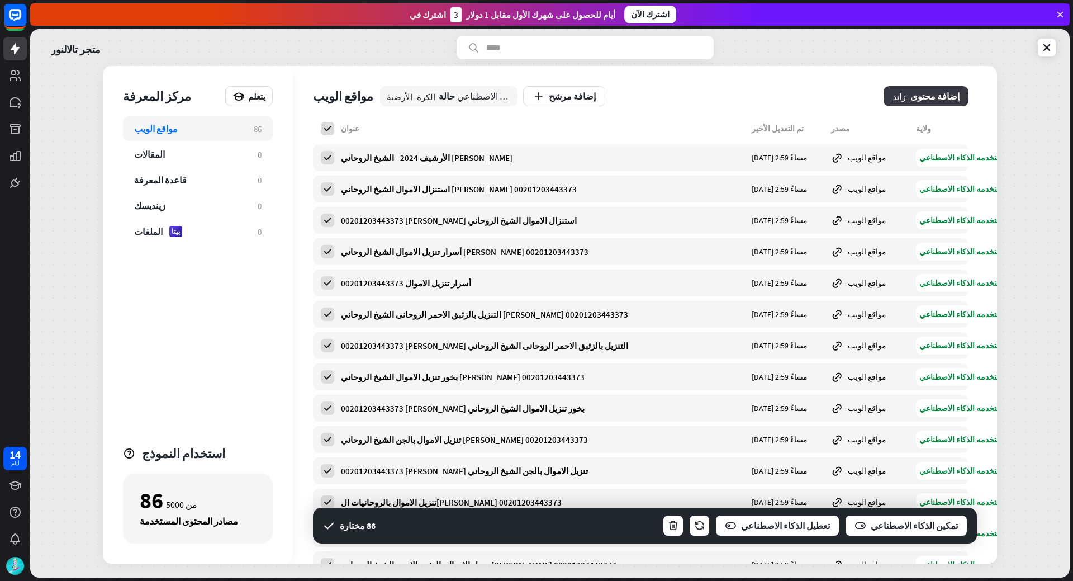
click at [949, 96] on font "إضافة محتوى" at bounding box center [935, 96] width 49 height 11
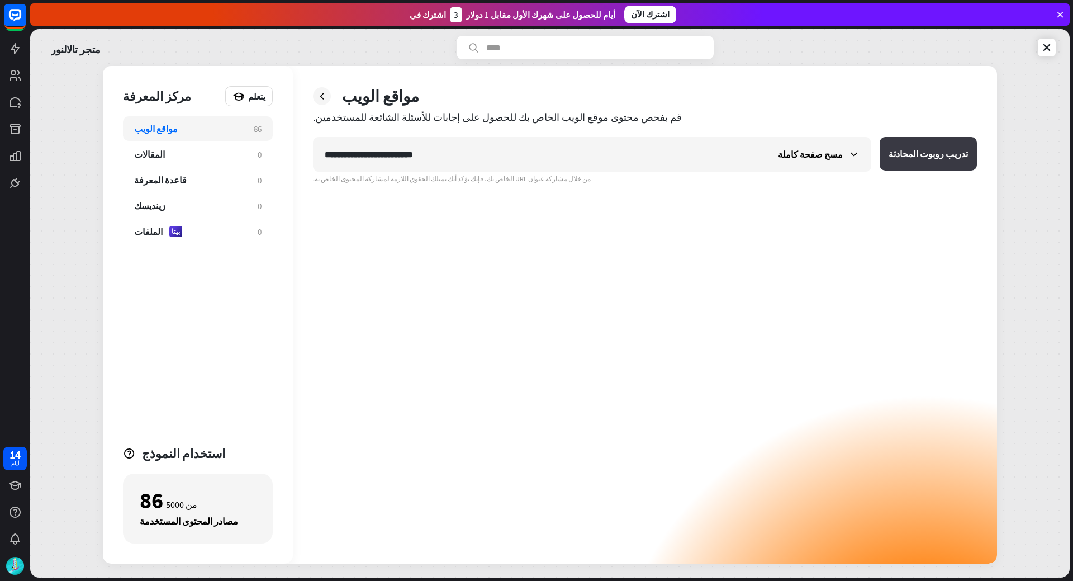
type input "**********"
click at [921, 154] on font "تدريب روبوت المحادثة" at bounding box center [928, 153] width 79 height 11
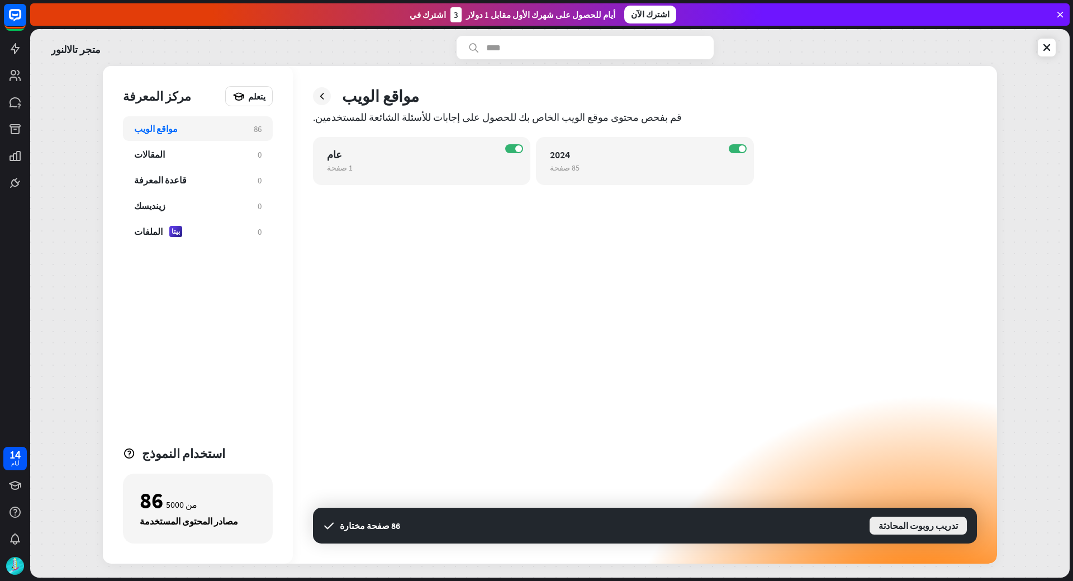
click at [916, 526] on font "تدريب روبوت المحادثة" at bounding box center [918, 525] width 79 height 11
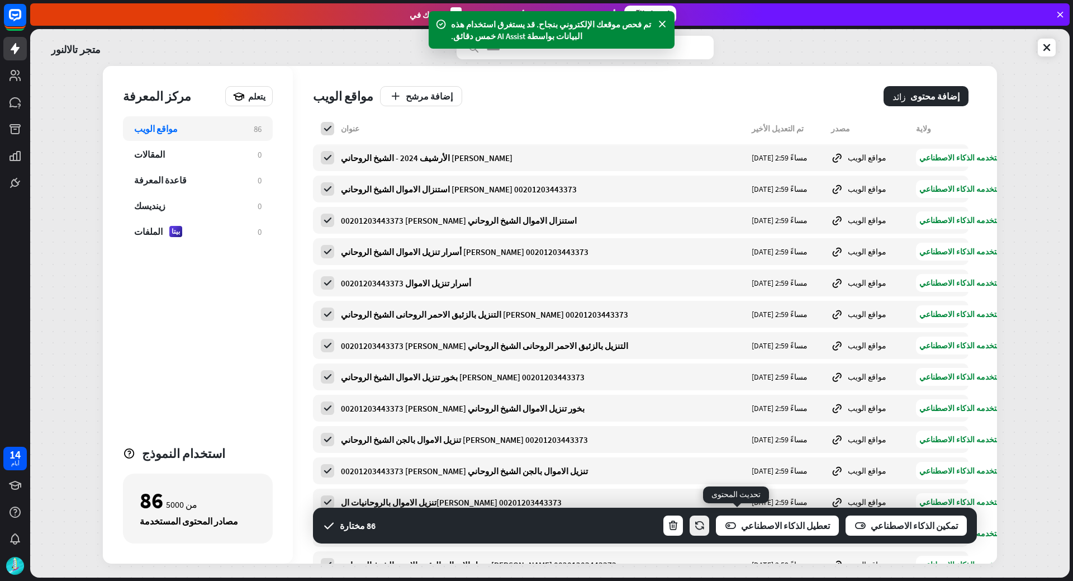
click at [706, 529] on icon "button" at bounding box center [700, 526] width 12 height 12
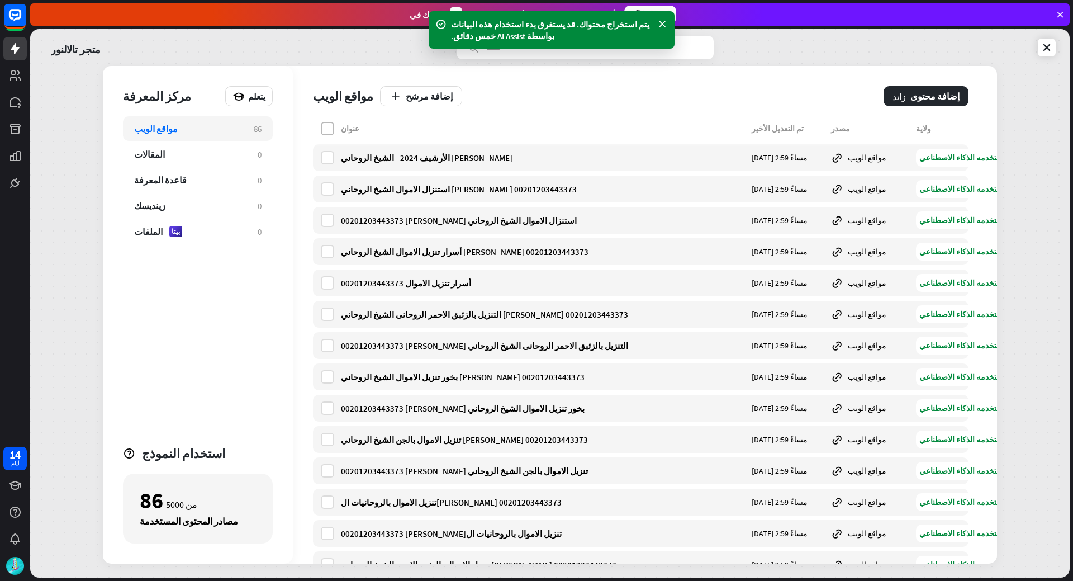
click at [329, 132] on label at bounding box center [327, 128] width 13 height 13
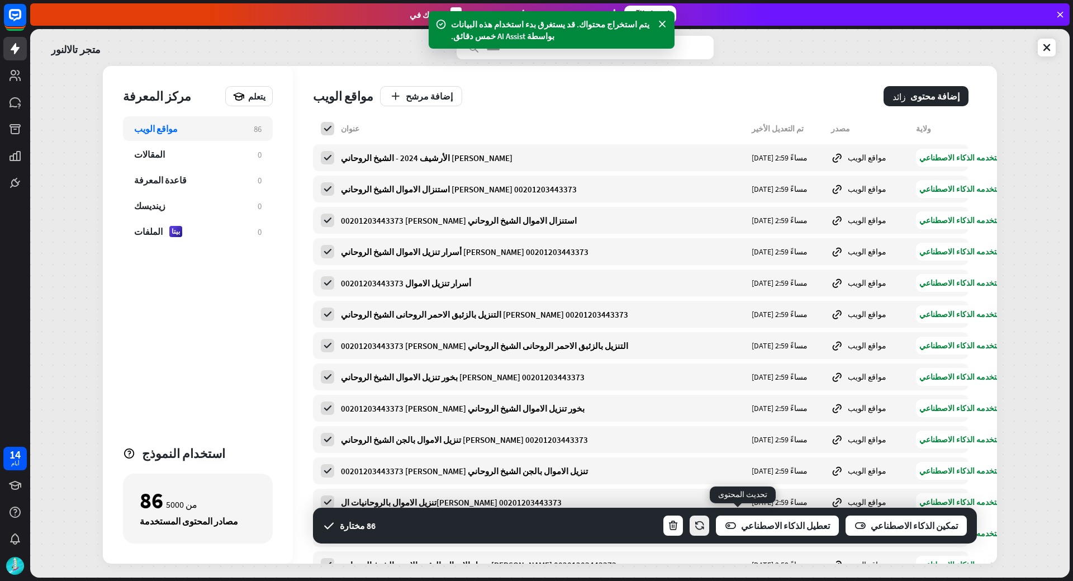
click at [706, 527] on icon "button" at bounding box center [700, 526] width 12 height 12
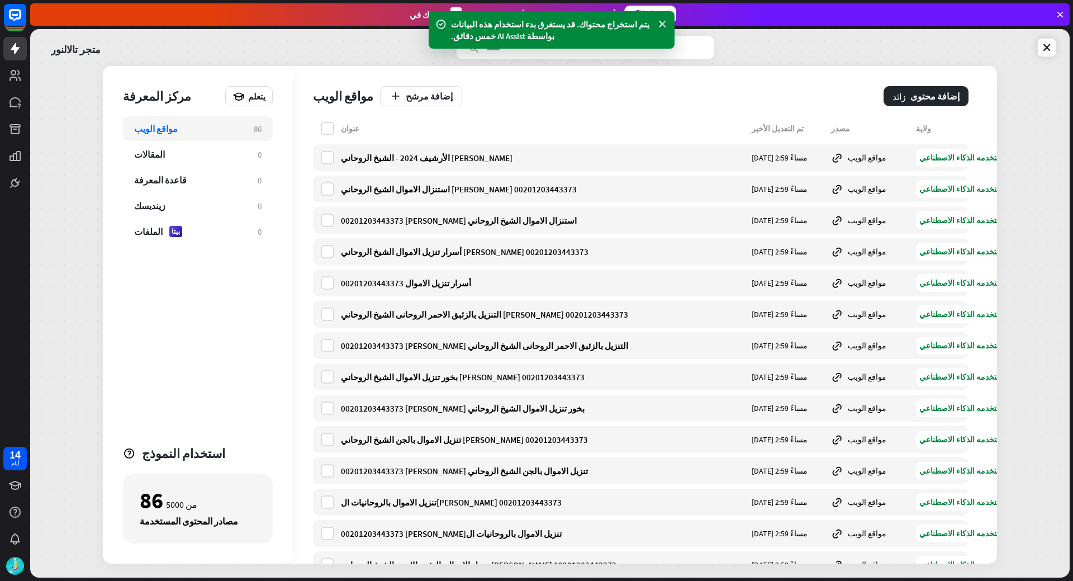
click at [325, 135] on div "عنوان تم التعديل الأخير مصدر ولاية" at bounding box center [641, 131] width 656 height 18
click at [328, 133] on label at bounding box center [327, 128] width 13 height 13
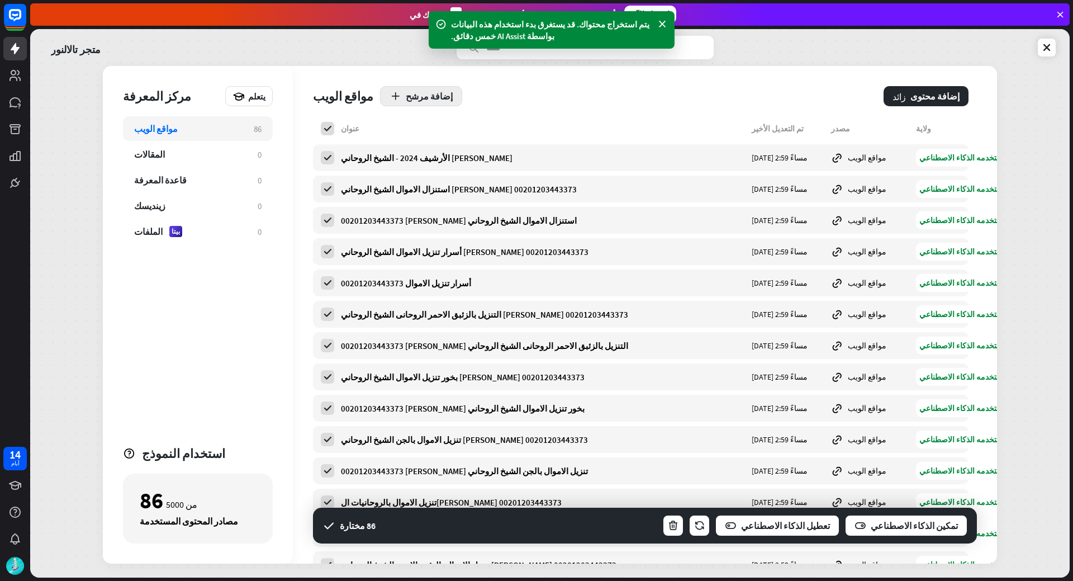
click at [391, 92] on button "إضافة مرشح" at bounding box center [421, 96] width 82 height 20
click at [443, 127] on font "حالة" at bounding box center [450, 124] width 15 height 11
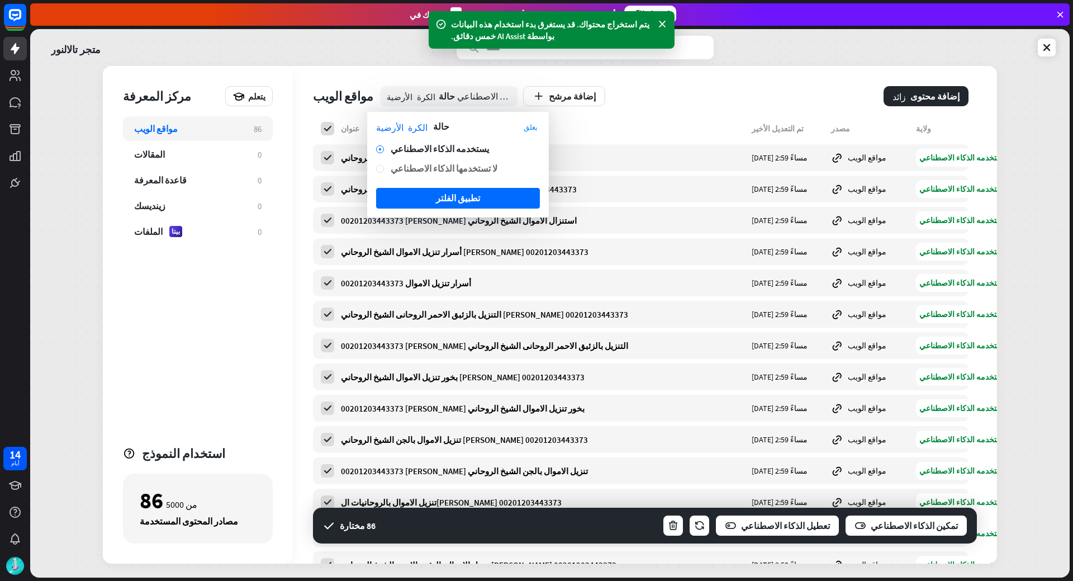
click at [392, 168] on font "لا تستخدمها الذكاء الاصطناعي" at bounding box center [444, 168] width 107 height 11
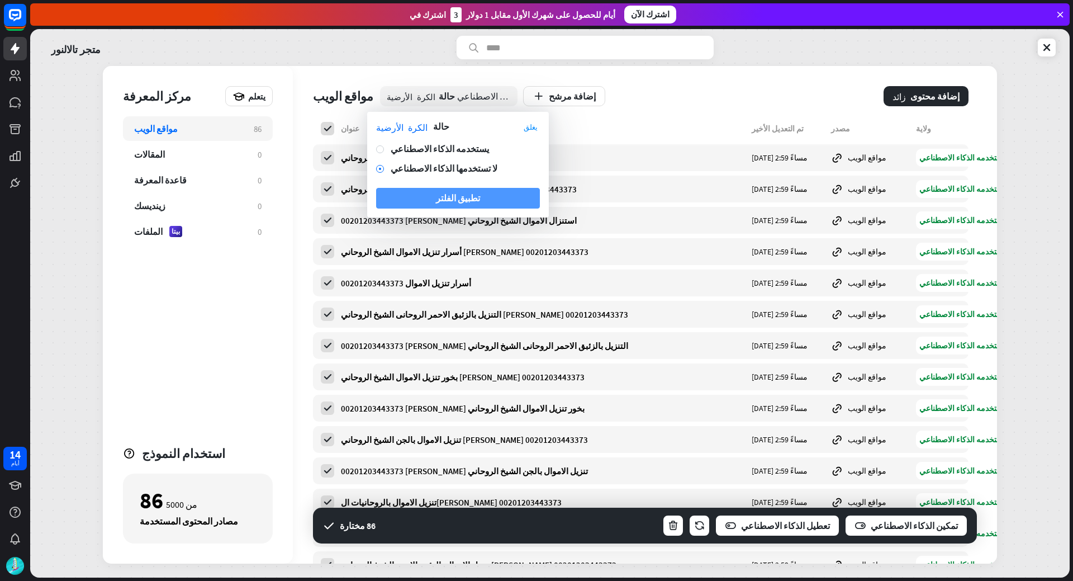
click at [447, 201] on font "تطبيق الفلتر" at bounding box center [458, 197] width 44 height 11
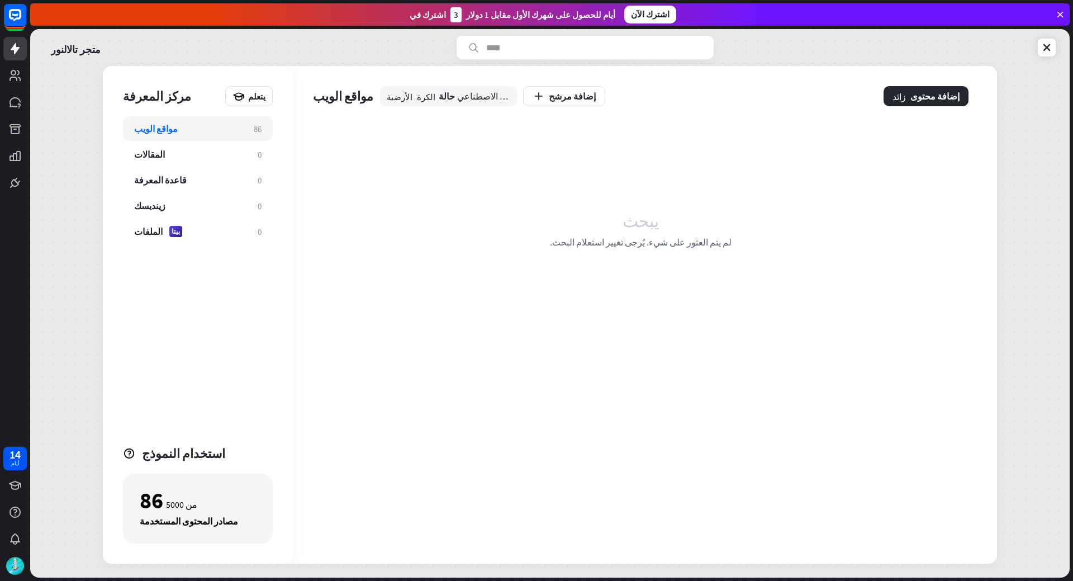
click at [648, 222] on font "يبحث" at bounding box center [641, 219] width 36 height 17
click at [523, 103] on button "إضافة مرشح" at bounding box center [564, 96] width 82 height 20
click at [549, 127] on font "الكرة الأرضية" at bounding box center [537, 124] width 64 height 11
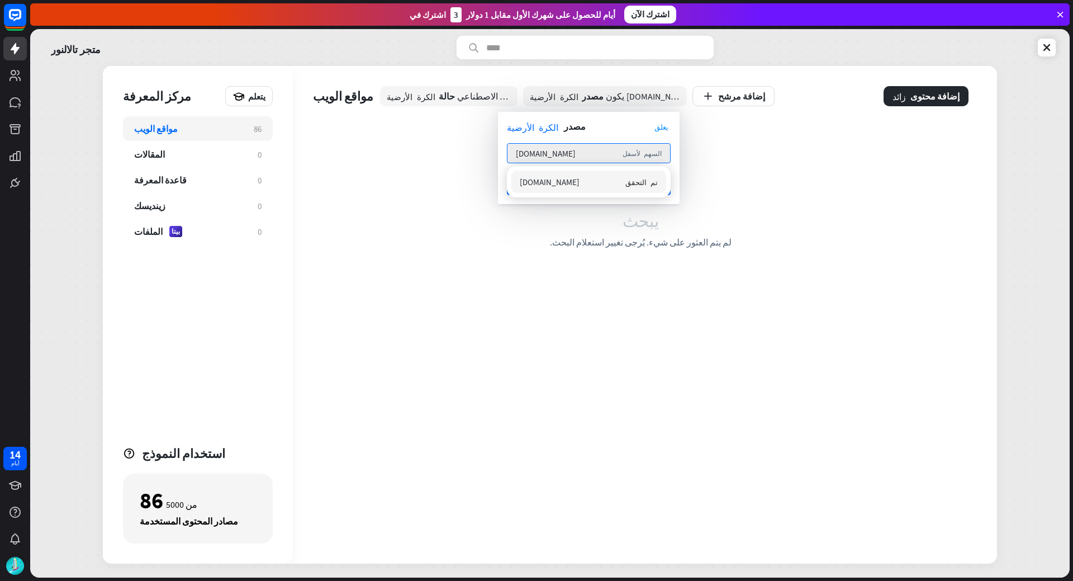
click at [588, 176] on div "[DOMAIN_NAME] تم التحقق" at bounding box center [589, 182] width 155 height 22
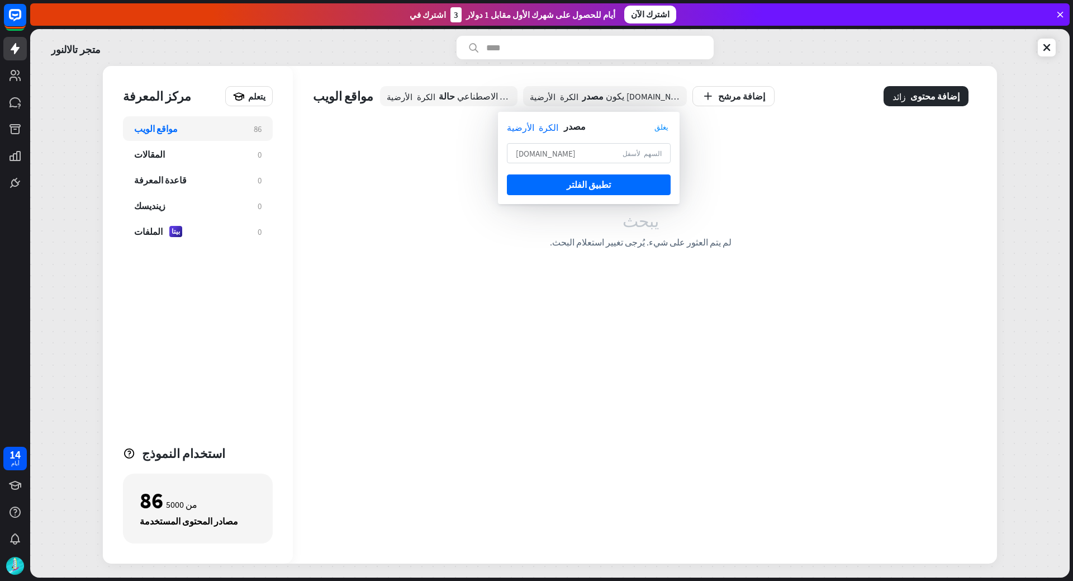
click at [595, 151] on div "[DOMAIN_NAME] السهم لأسفل" at bounding box center [589, 153] width 164 height 20
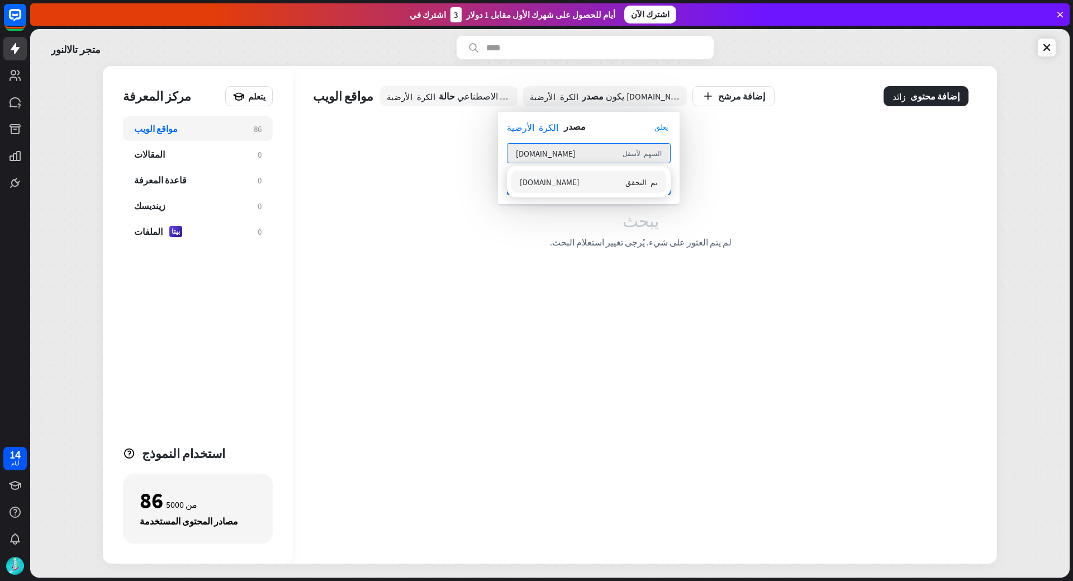
click at [647, 188] on div "[DOMAIN_NAME] تم التحقق" at bounding box center [589, 182] width 155 height 22
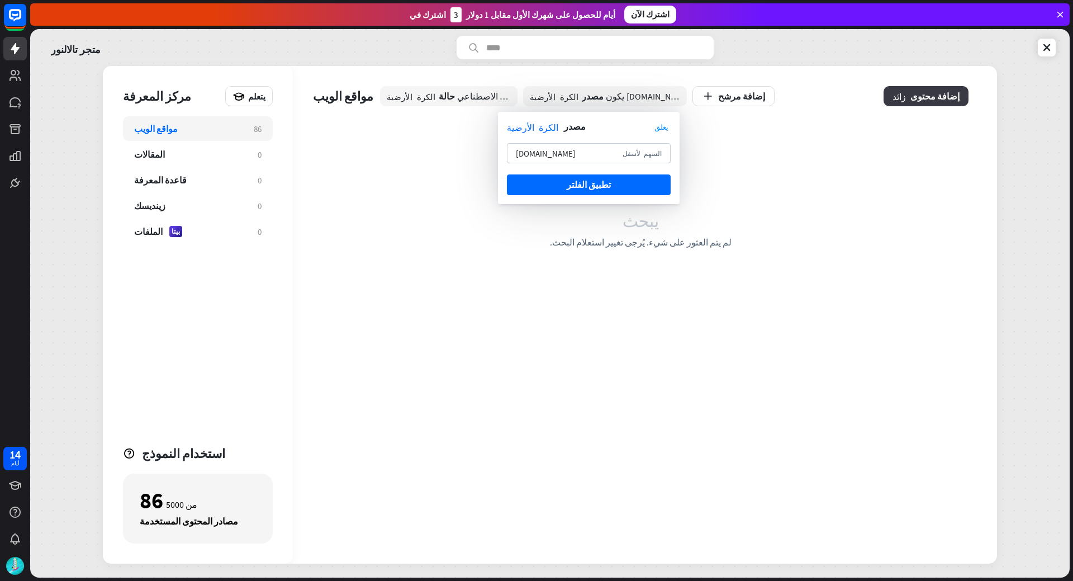
click at [919, 95] on button "زائد إضافة محتوى" at bounding box center [926, 96] width 85 height 20
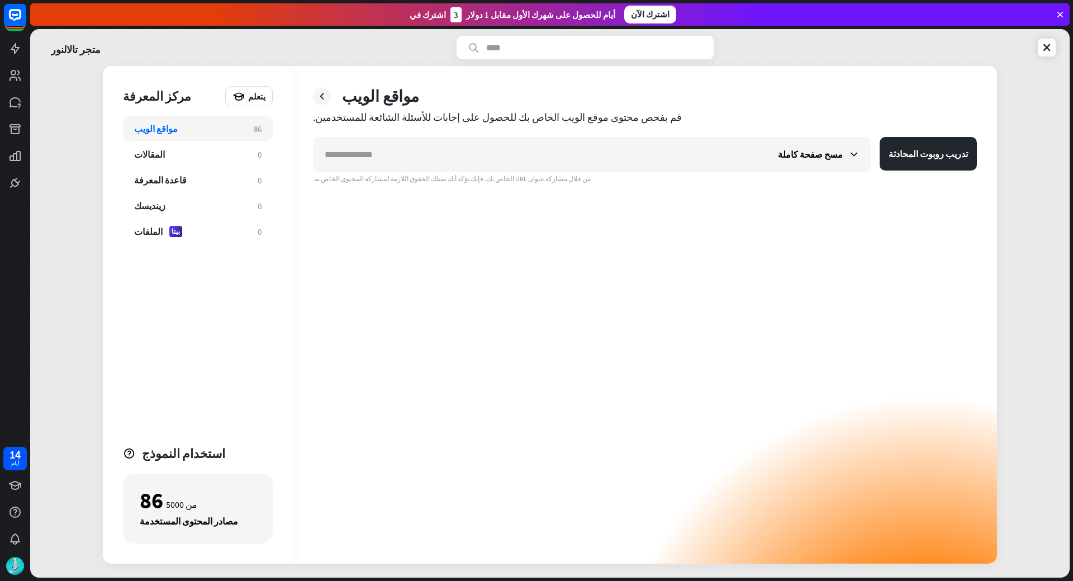
click at [169, 511] on div "86 من 5000 مصادر المحتوى المستخدمة" at bounding box center [198, 509] width 150 height 70
click at [152, 154] on font "المقالات" at bounding box center [149, 154] width 31 height 11
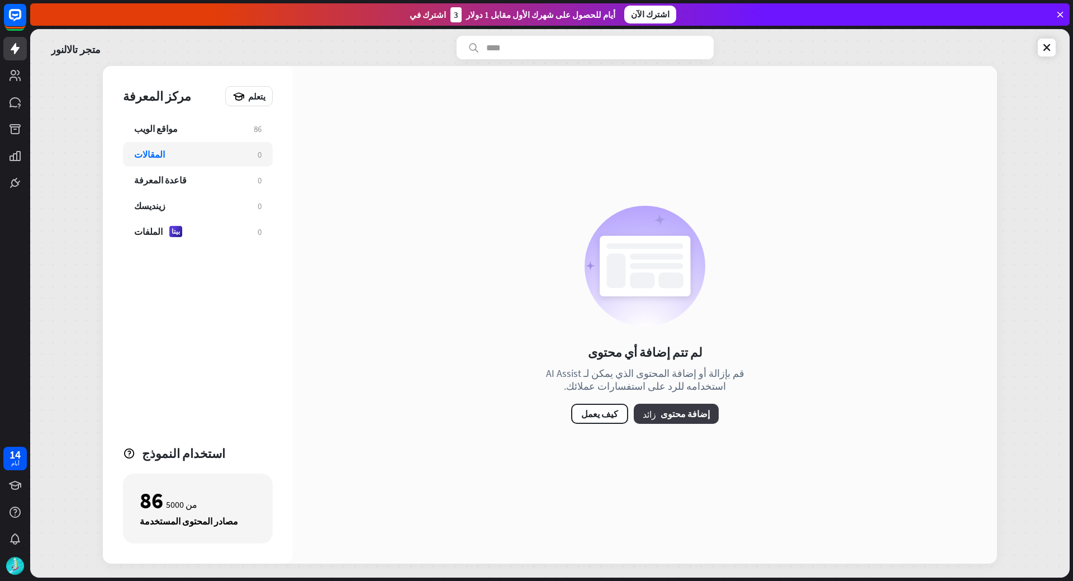
click at [671, 410] on font "إضافة محتوى" at bounding box center [685, 413] width 49 height 11
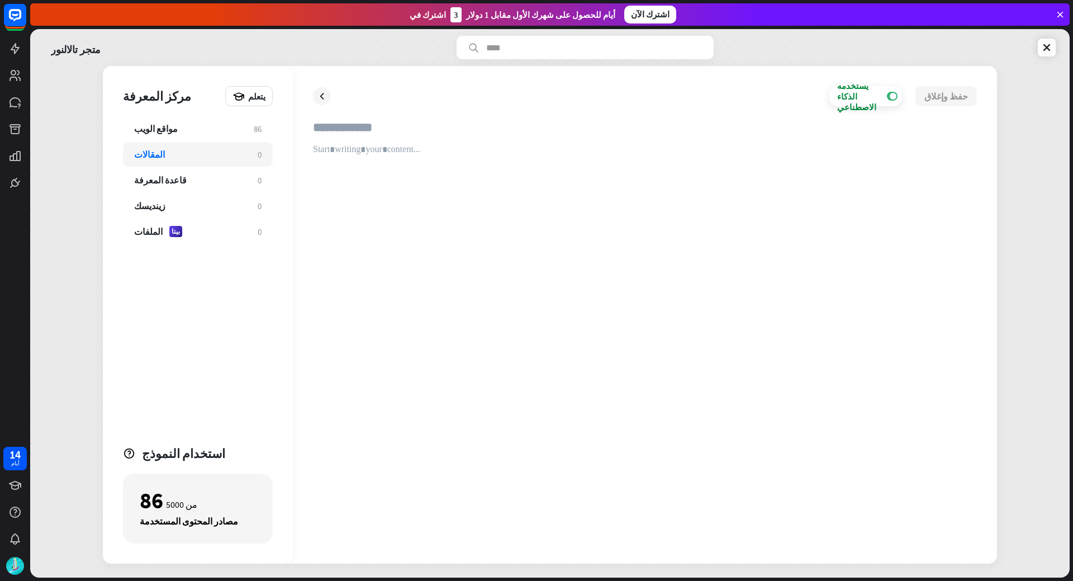
click at [335, 129] on input "text" at bounding box center [645, 132] width 664 height 25
type input "**********"
click at [342, 155] on div at bounding box center [645, 343] width 664 height 399
paste div
click at [958, 94] on font "حفظ وإغلاق" at bounding box center [947, 96] width 44 height 11
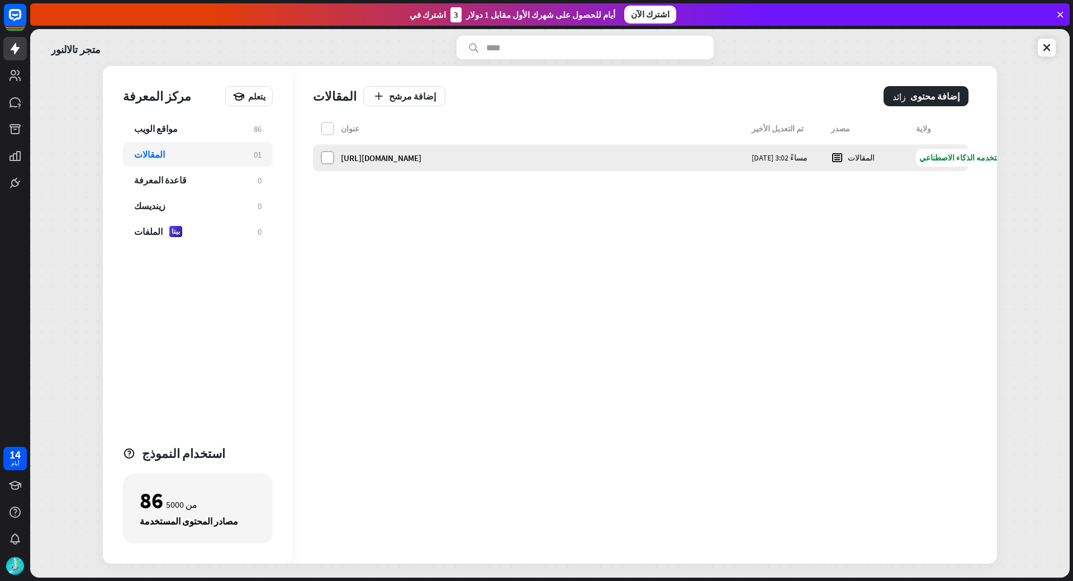
click at [325, 159] on label at bounding box center [327, 157] width 13 height 13
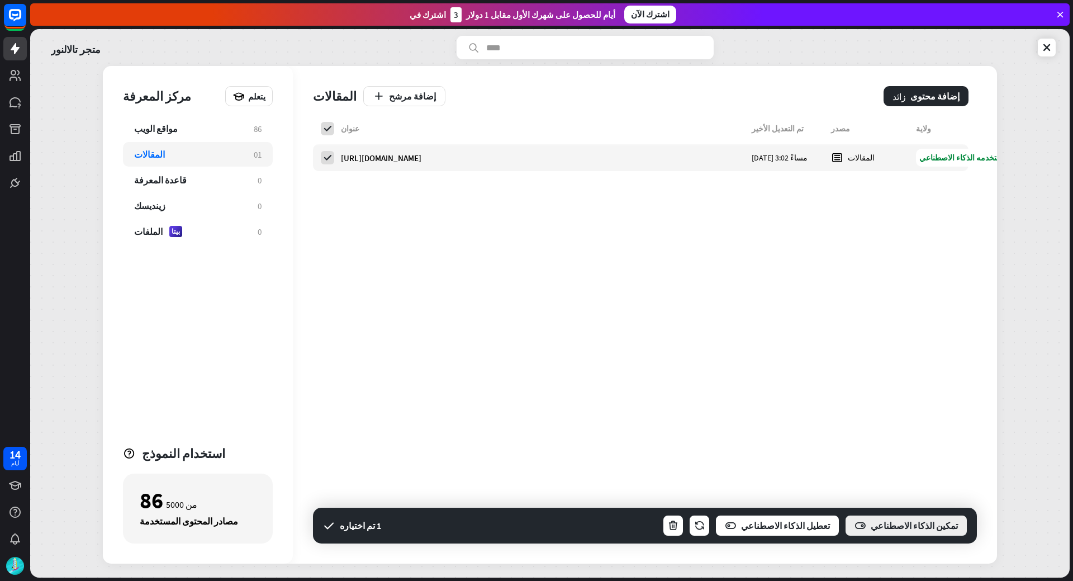
click at [908, 525] on font "تمكين الذكاء الاصطناعي" at bounding box center [914, 525] width 87 height 11
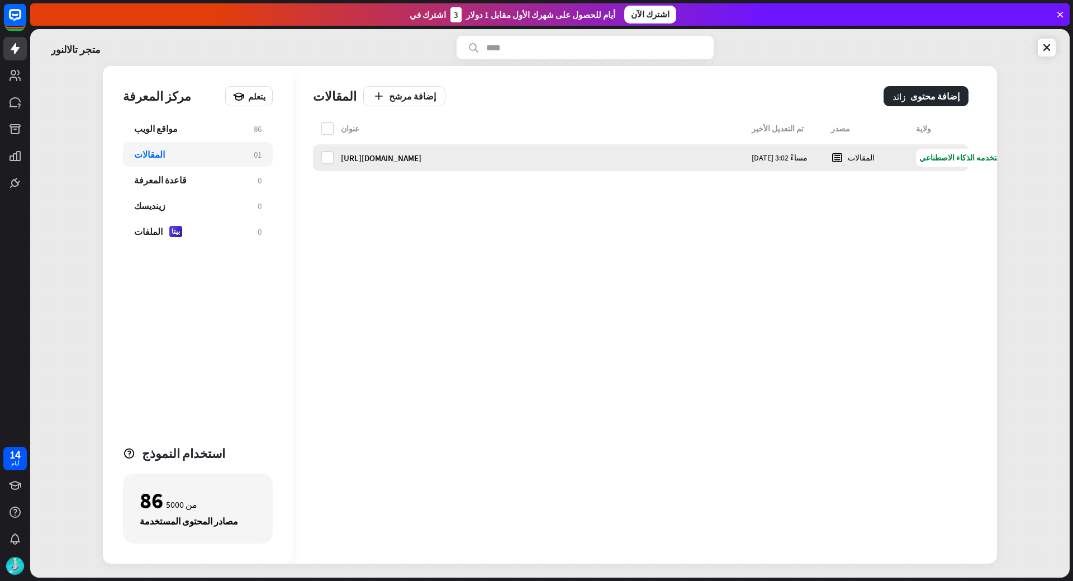
click at [839, 163] on icon at bounding box center [837, 158] width 12 height 12
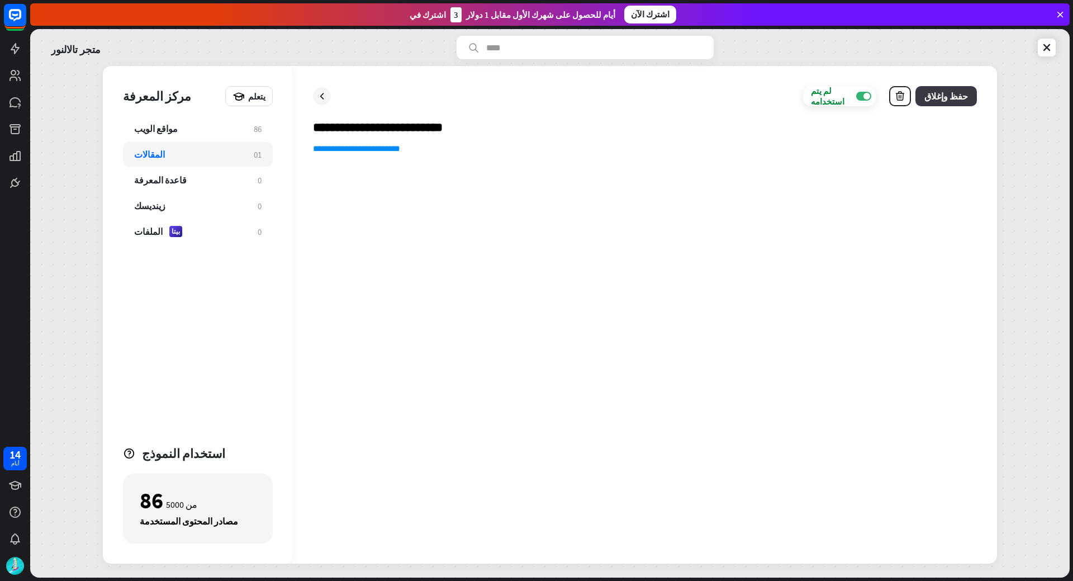
click at [944, 101] on font "حفظ وإغلاق" at bounding box center [947, 96] width 44 height 11
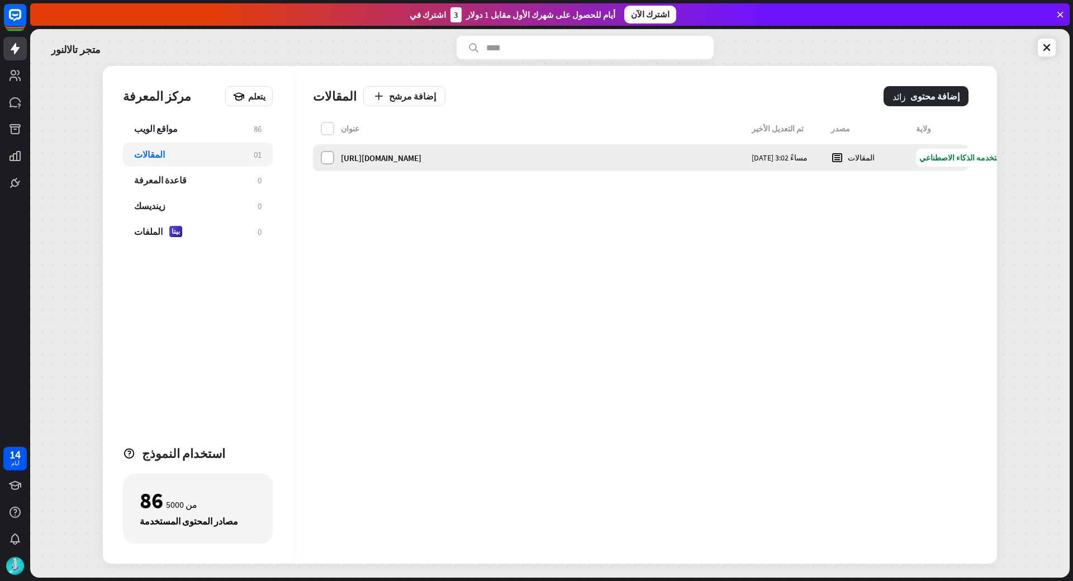
click at [333, 159] on label at bounding box center [327, 157] width 13 height 13
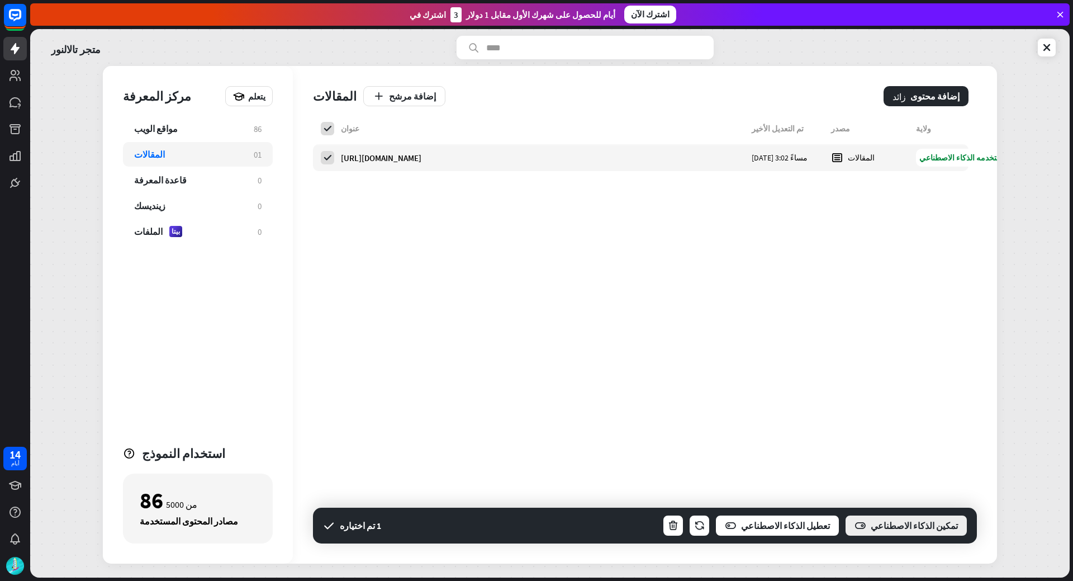
click at [925, 531] on button "تمكين الذكاء الاصطناعي" at bounding box center [907, 525] width 124 height 22
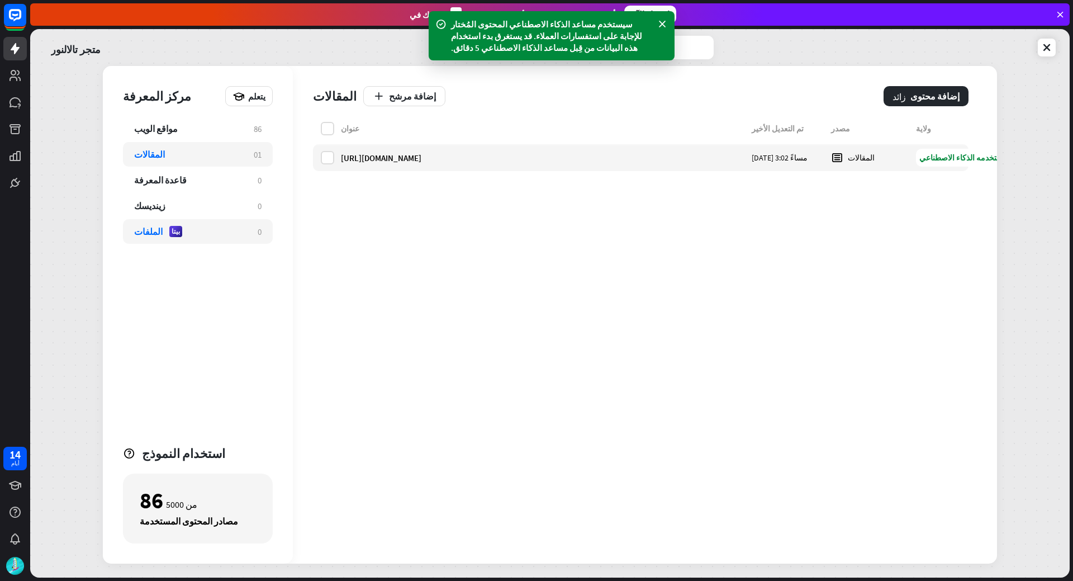
click at [147, 231] on font "الملفات" at bounding box center [148, 231] width 29 height 11
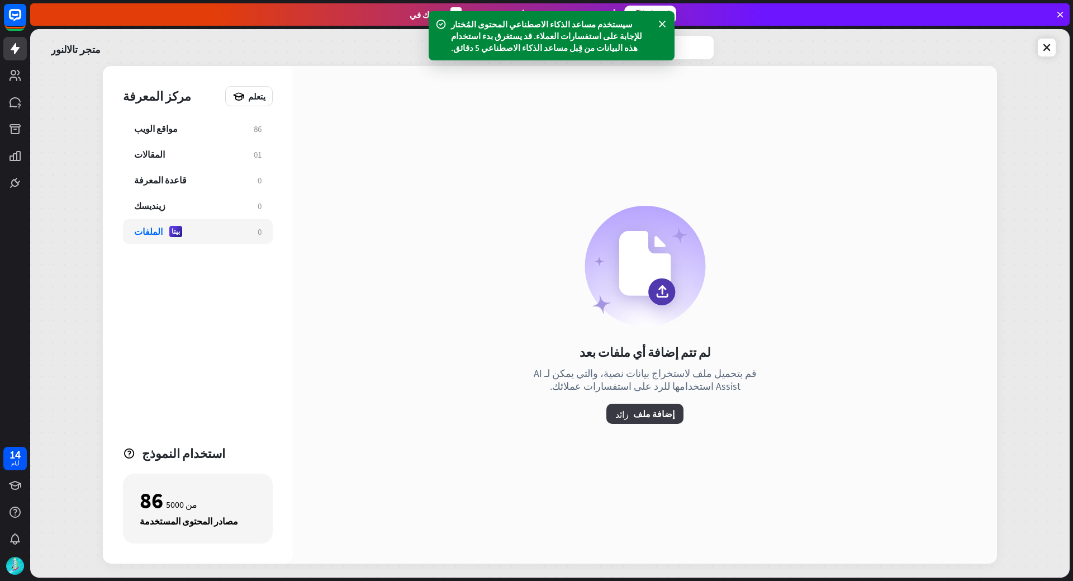
click at [656, 413] on font "إضافة ملف" at bounding box center [653, 413] width 41 height 11
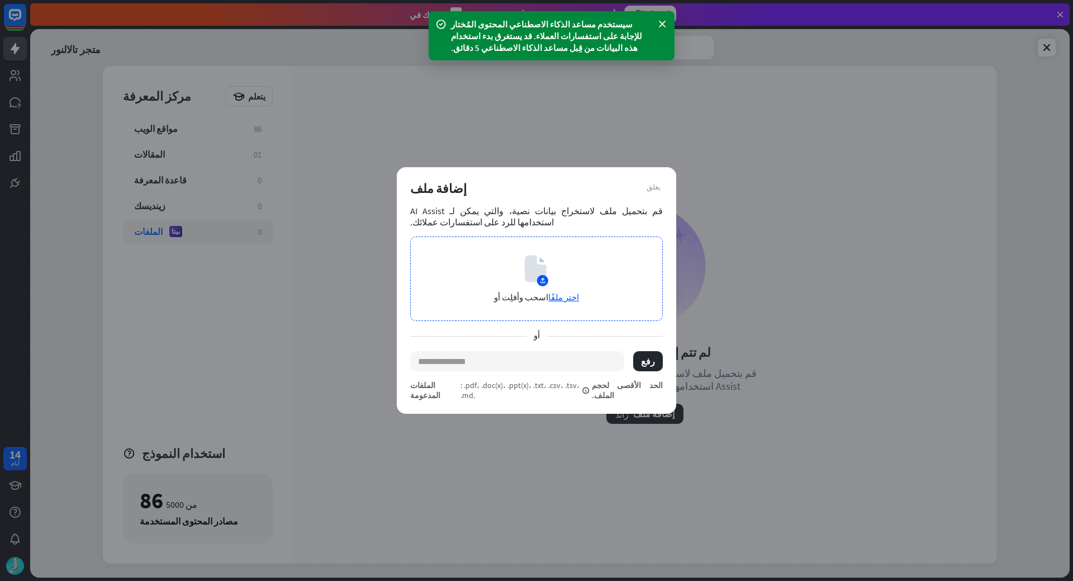
click at [542, 271] on icon at bounding box center [535, 268] width 21 height 27
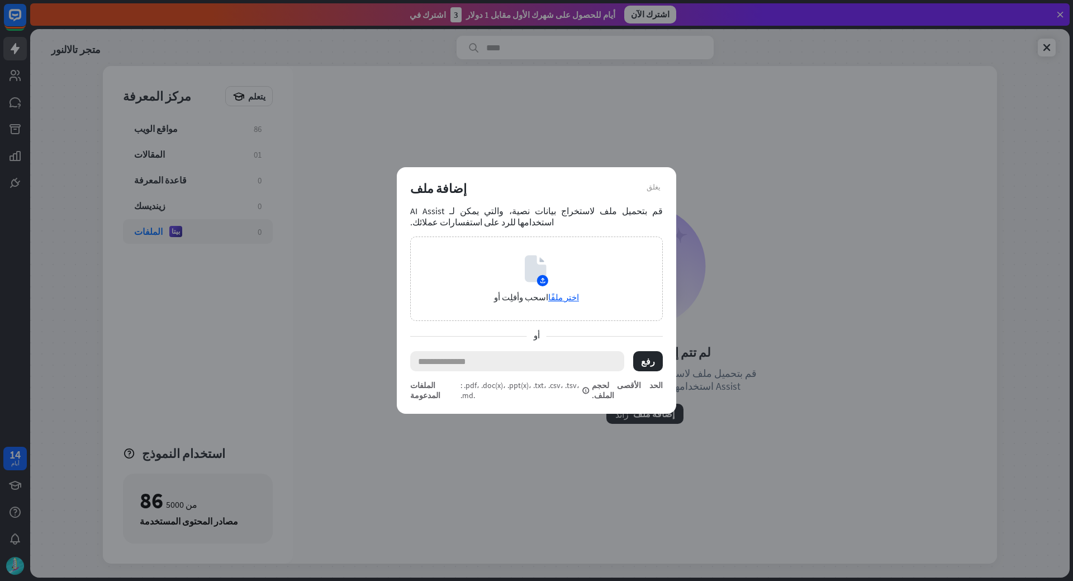
click at [459, 367] on input "text" at bounding box center [517, 361] width 214 height 20
paste input "**********"
type input "**********"
click at [655, 365] on button "رفع" at bounding box center [648, 361] width 30 height 20
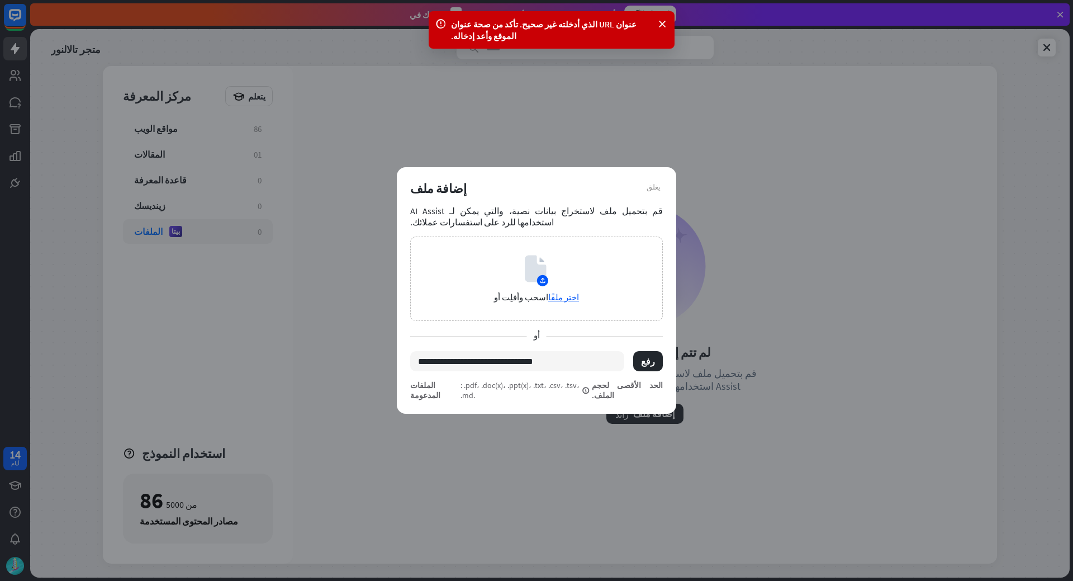
click at [580, 392] on font ": .pdf، .doc(x)، .ppt(x)، .txt، .csv، .tsv، .md." at bounding box center [520, 390] width 119 height 20
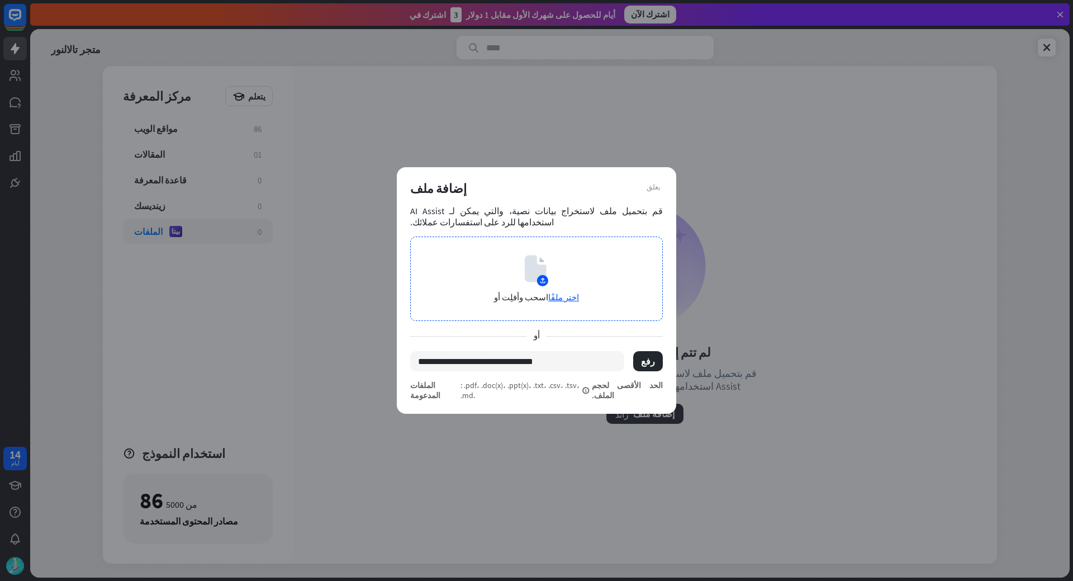
click at [548, 292] on div "اسحب وأفلِت أو اختر ملفًا" at bounding box center [536, 278] width 253 height 84
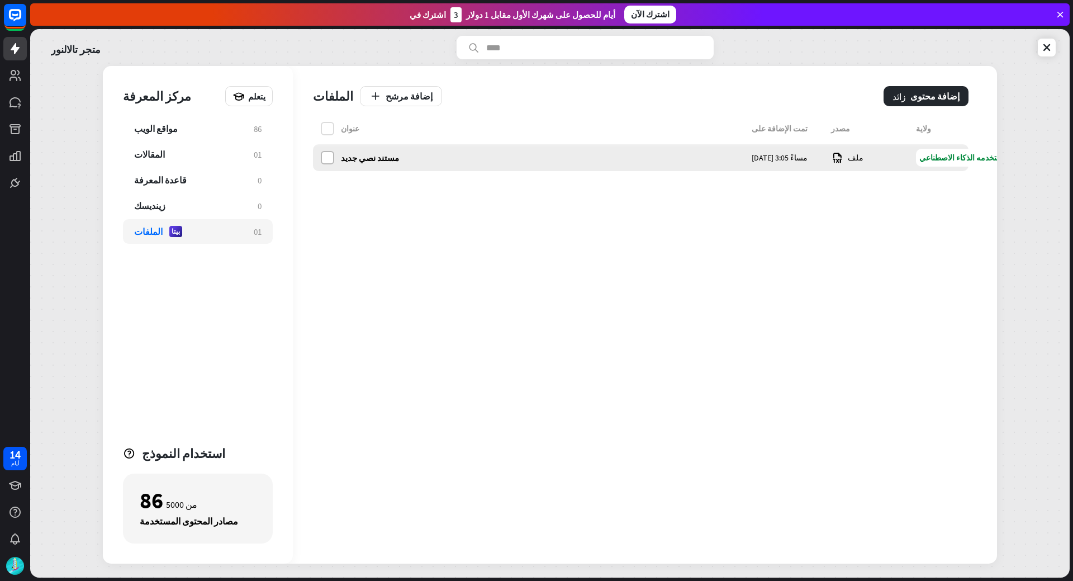
click at [330, 162] on label at bounding box center [327, 157] width 13 height 13
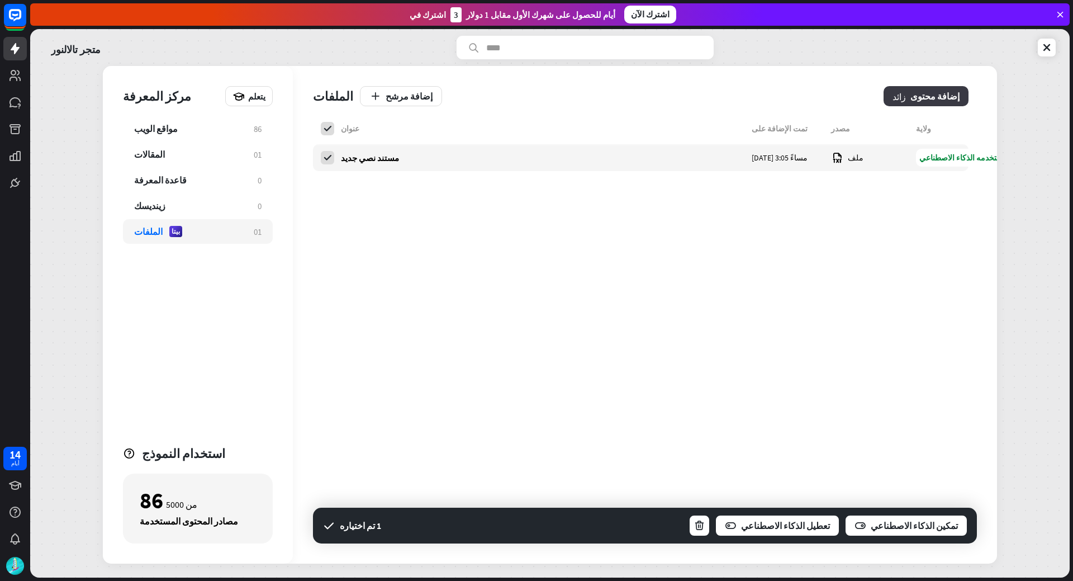
click at [944, 101] on font "إضافة محتوى" at bounding box center [935, 96] width 49 height 11
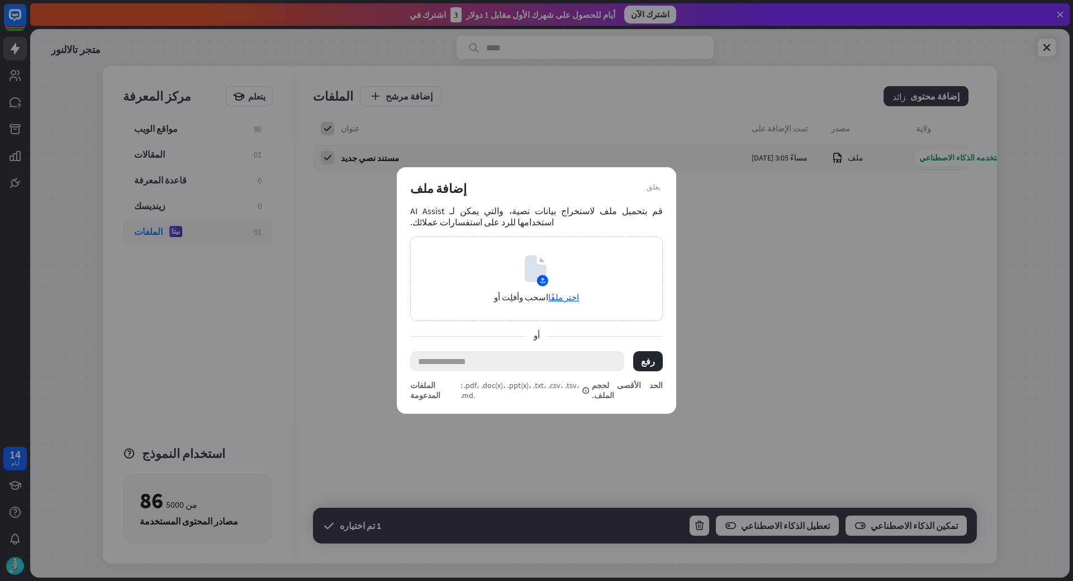
click at [547, 371] on input "text" at bounding box center [517, 361] width 214 height 20
paste input "**********"
type input "**********"
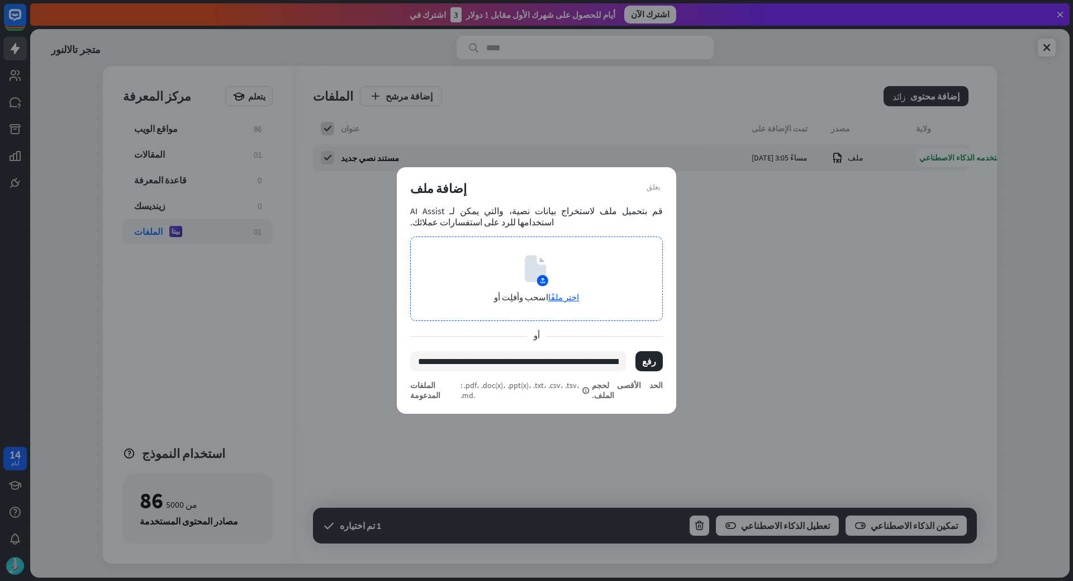
click at [546, 286] on circle at bounding box center [542, 280] width 11 height 11
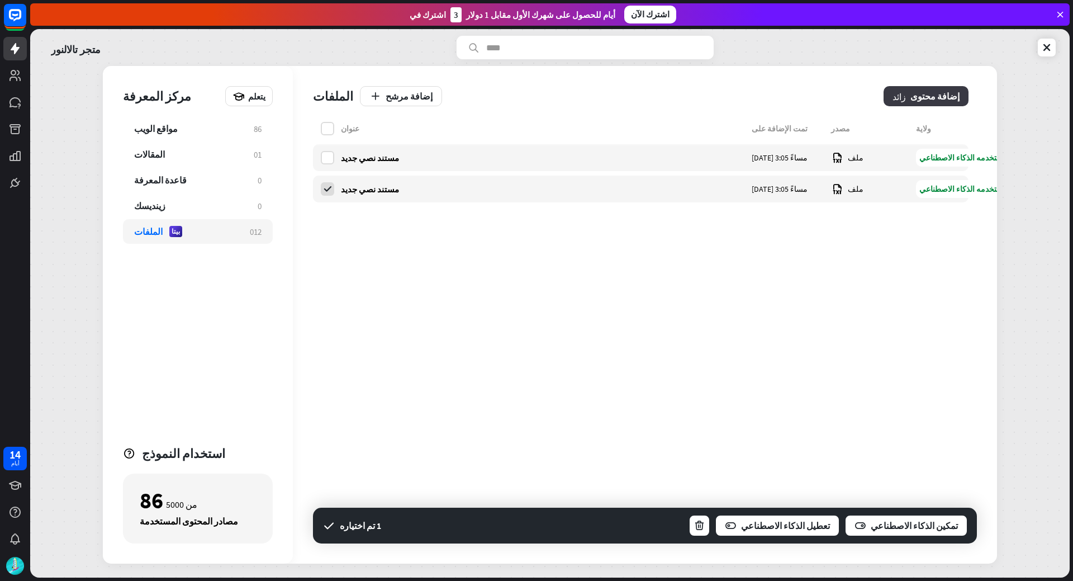
click at [954, 93] on font "إضافة محتوى" at bounding box center [935, 96] width 49 height 11
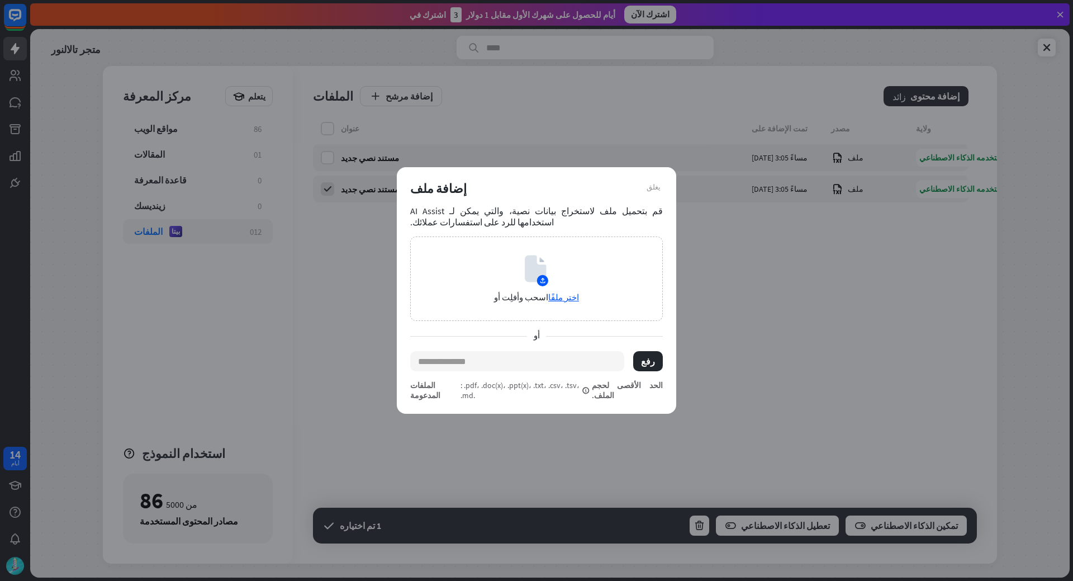
click at [231, 215] on div "يغلق إضافة ملف قم بتحميل ملف لاستخراج بيانات نصية، والتي يمكن لـ AI Assist استخ…" at bounding box center [536, 290] width 1073 height 581
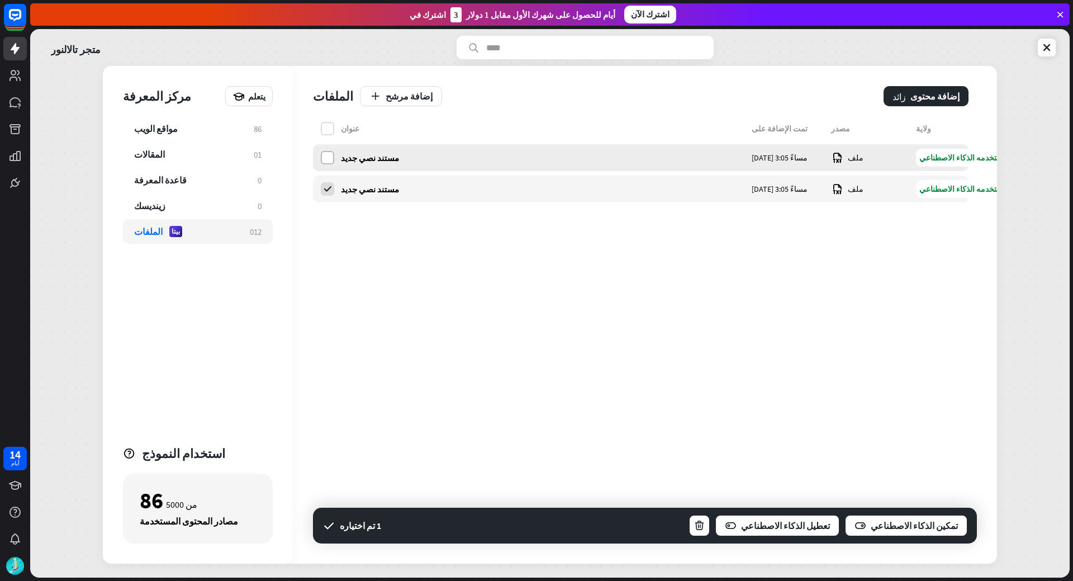
click at [326, 157] on label at bounding box center [327, 157] width 13 height 13
click at [901, 526] on font "تمكين الذكاء الاصطناعي" at bounding box center [914, 525] width 87 height 11
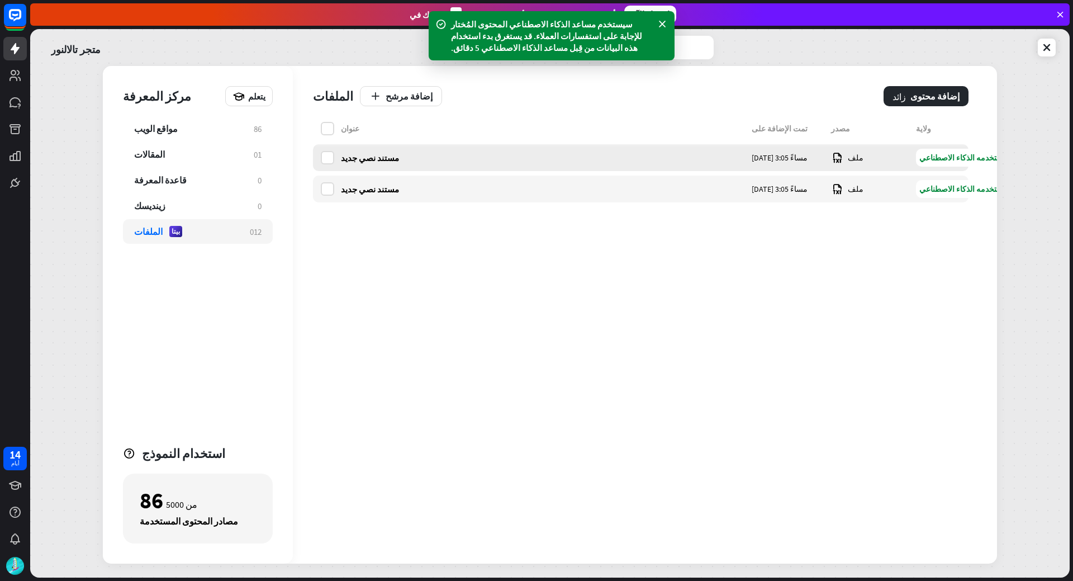
click at [365, 159] on font "مستند نصي جديد" at bounding box center [370, 158] width 58 height 11
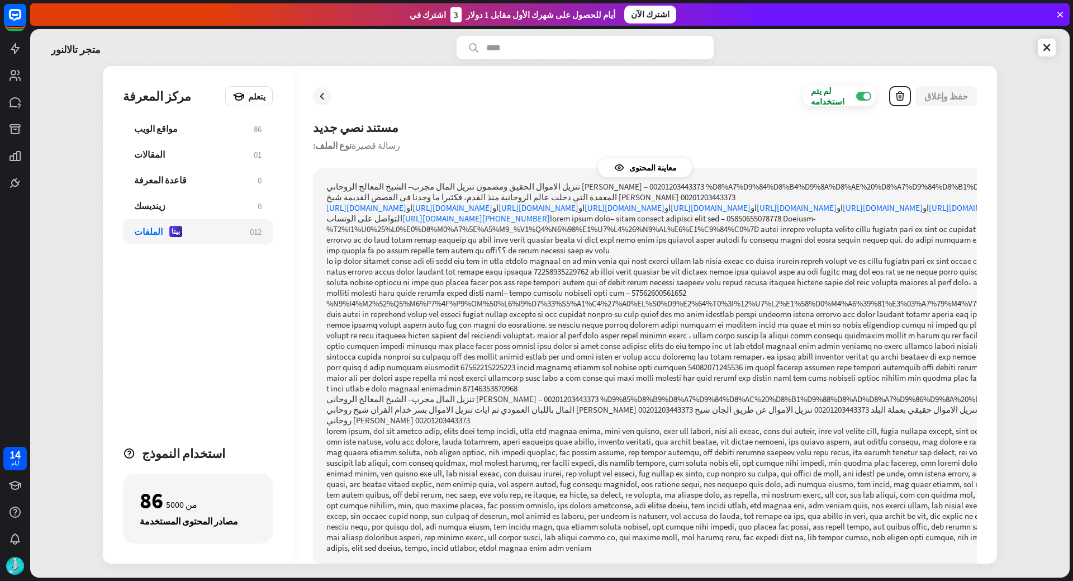
click at [539, 210] on link "[URL][DOMAIN_NAME]" at bounding box center [539, 207] width 80 height 11
click at [18, 50] on icon at bounding box center [15, 48] width 9 height 11
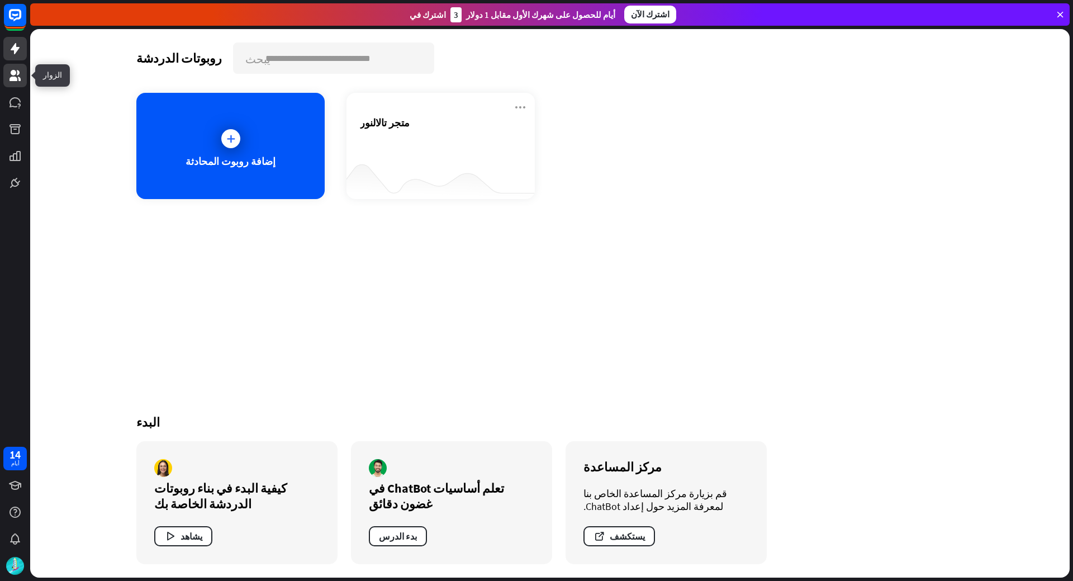
click at [13, 79] on icon at bounding box center [15, 75] width 11 height 11
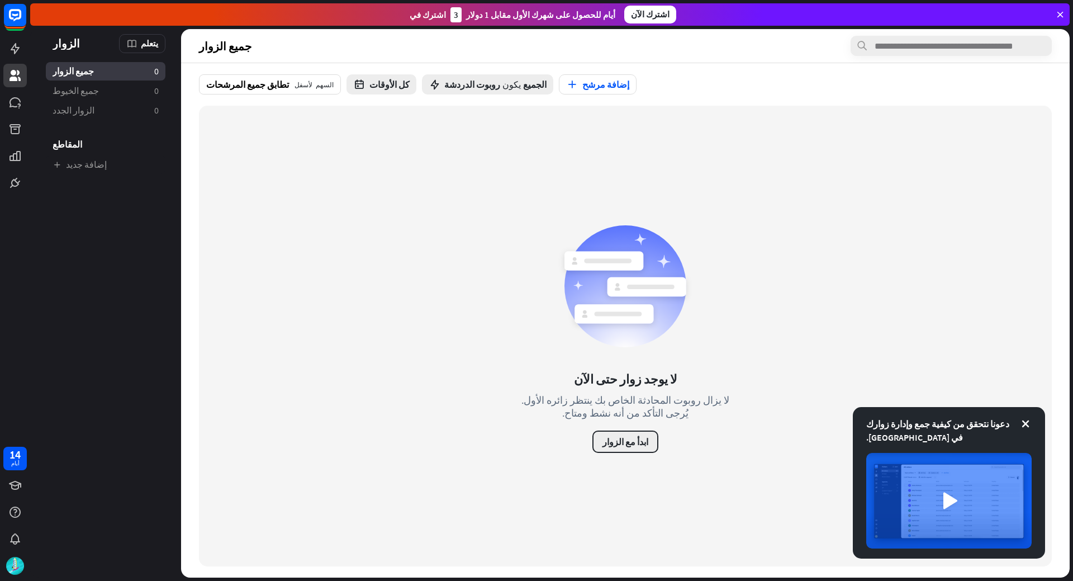
click at [631, 445] on font "ابدأ مع الزوار" at bounding box center [626, 441] width 46 height 11
click at [632, 438] on div "يغلق" at bounding box center [536, 290] width 1073 height 581
click at [566, 86] on icon "button" at bounding box center [572, 85] width 12 height 12
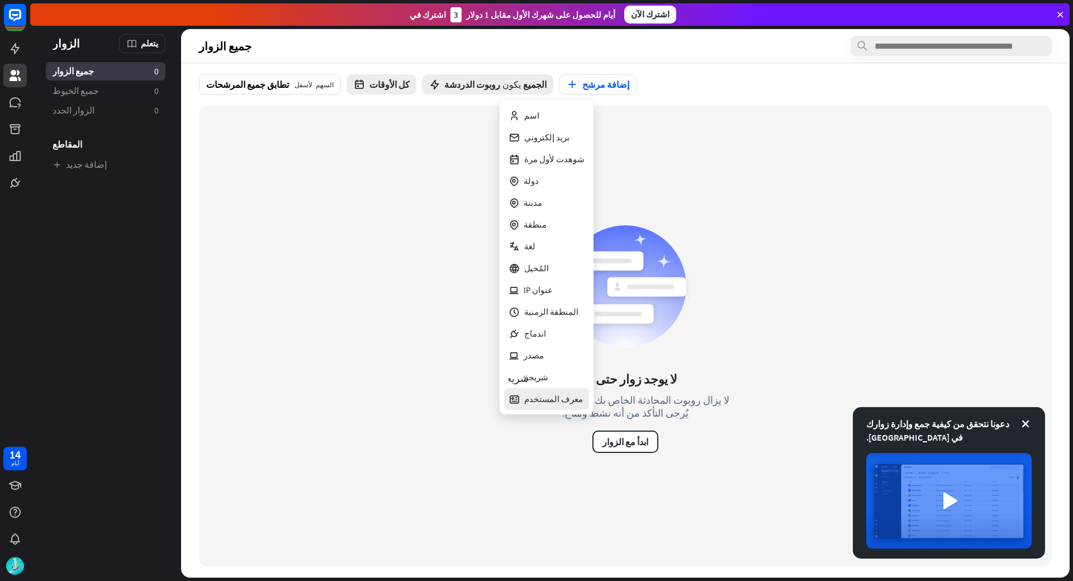
click at [566, 396] on font "معرف المستخدم" at bounding box center [553, 399] width 59 height 11
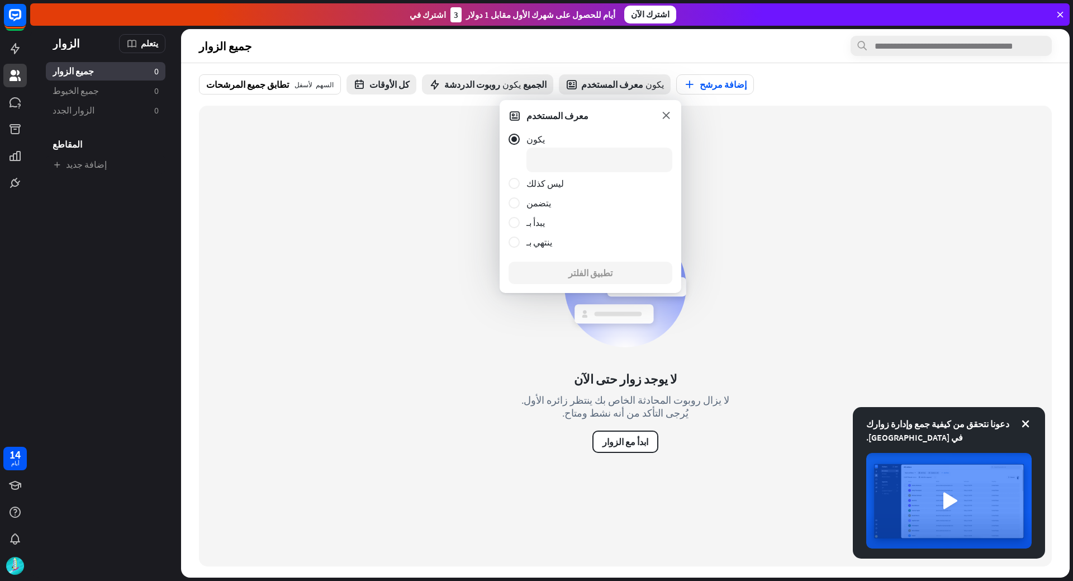
click at [666, 113] on icon at bounding box center [666, 115] width 12 height 12
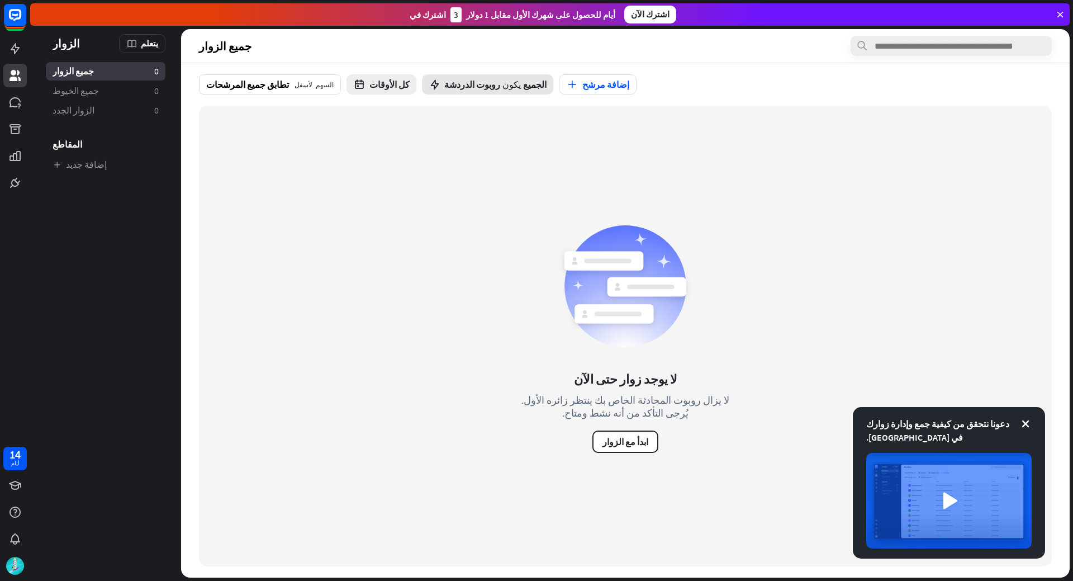
click at [444, 80] on font "روبوت الدردشة" at bounding box center [472, 84] width 56 height 11
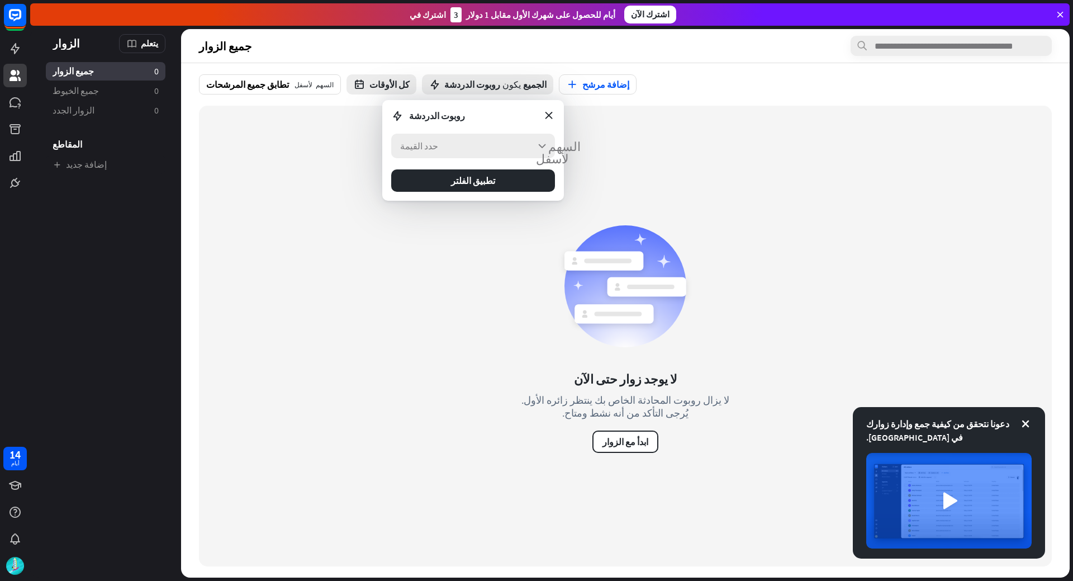
click at [484, 140] on div "حدد القيمة السهم لأسفل" at bounding box center [473, 146] width 164 height 25
click at [462, 181] on div "متجر تالالنور" at bounding box center [473, 176] width 155 height 22
click at [462, 181] on div "متجر تالالنور تم التحقق" at bounding box center [473, 176] width 155 height 22
click at [462, 181] on font "تطبيق الفلتر" at bounding box center [473, 180] width 44 height 11
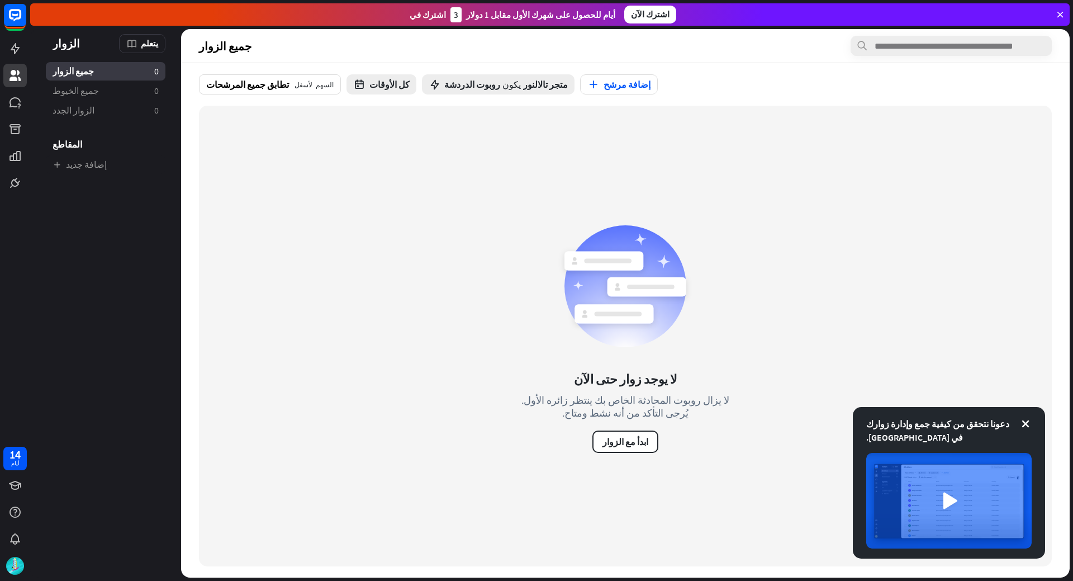
click at [607, 456] on div "لا يوجد زوار حتى الآن لا يزال روبوت المحادثة الخاص بك ينتظر زائره الأول. يُرجى …" at bounding box center [625, 336] width 853 height 461
click at [618, 442] on font "ابدأ مع الزوار" at bounding box center [626, 441] width 46 height 11
